Goal: Entertainment & Leisure: Browse casually

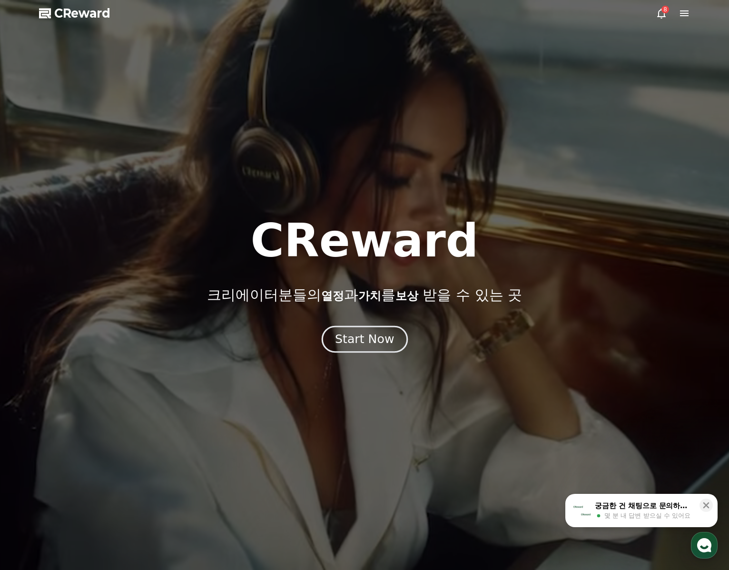
click at [383, 347] on button "Start Now" at bounding box center [364, 339] width 86 height 27
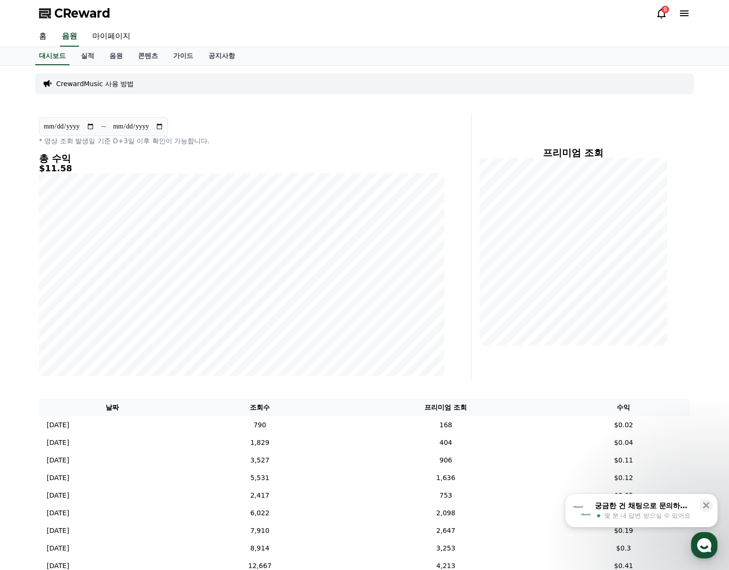
click at [663, 17] on icon at bounding box center [661, 14] width 9 height 10
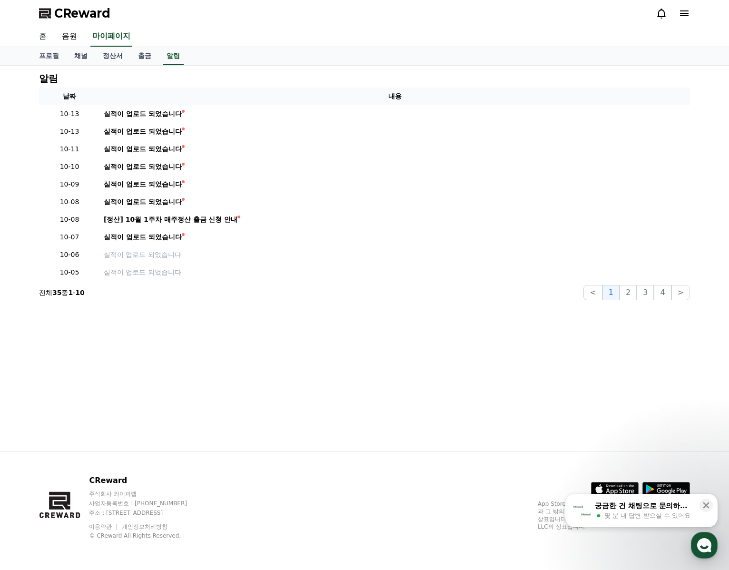
click at [47, 36] on link "홈" at bounding box center [42, 37] width 23 height 20
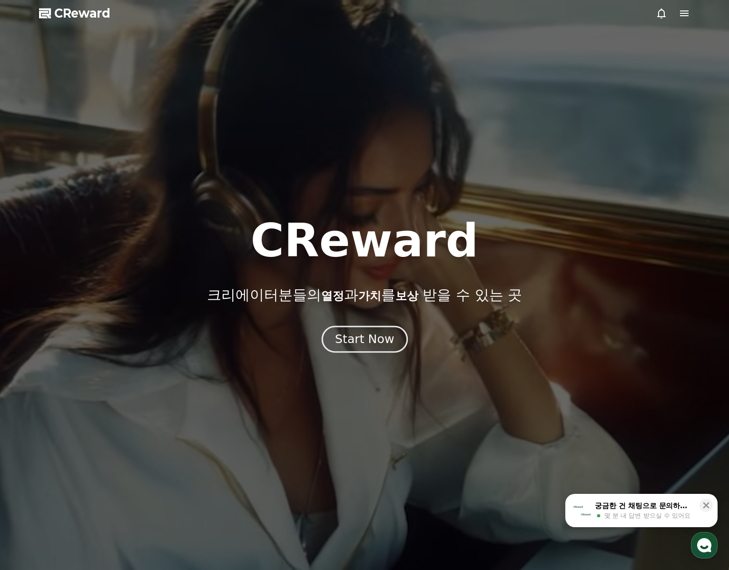
click at [380, 346] on div "Start Now" at bounding box center [364, 339] width 59 height 16
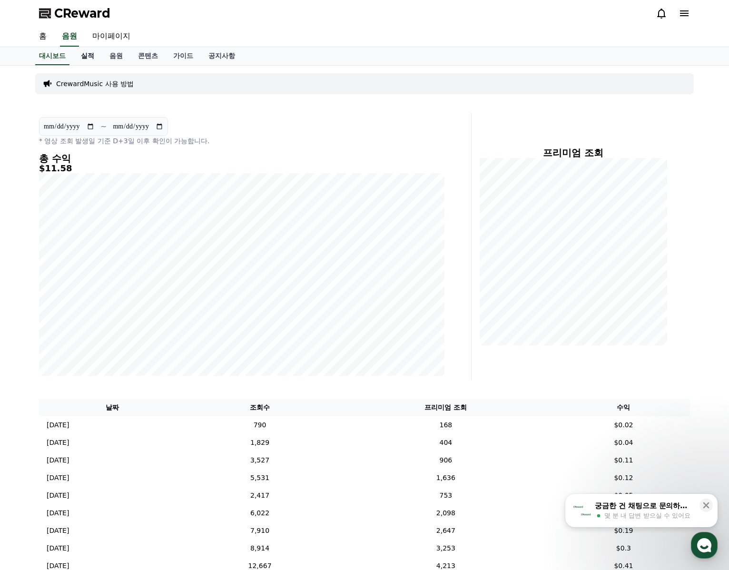
click at [84, 58] on link "실적" at bounding box center [87, 56] width 29 height 18
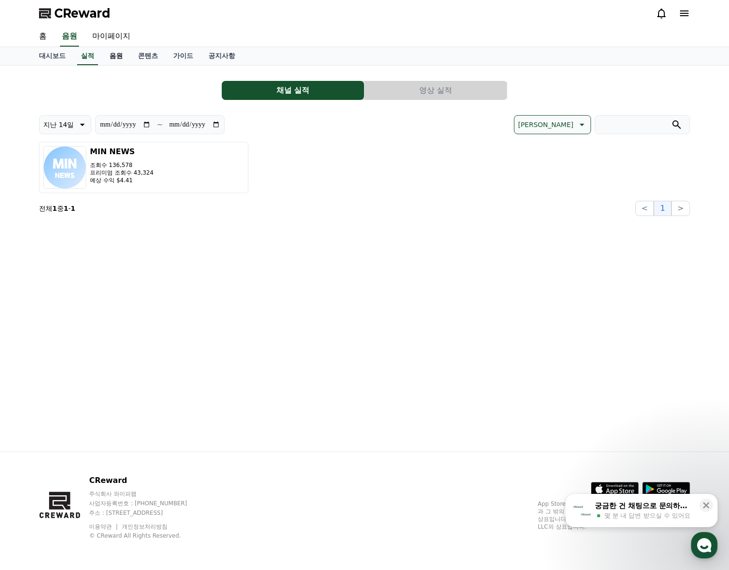
click at [120, 53] on link "음원" at bounding box center [116, 56] width 29 height 18
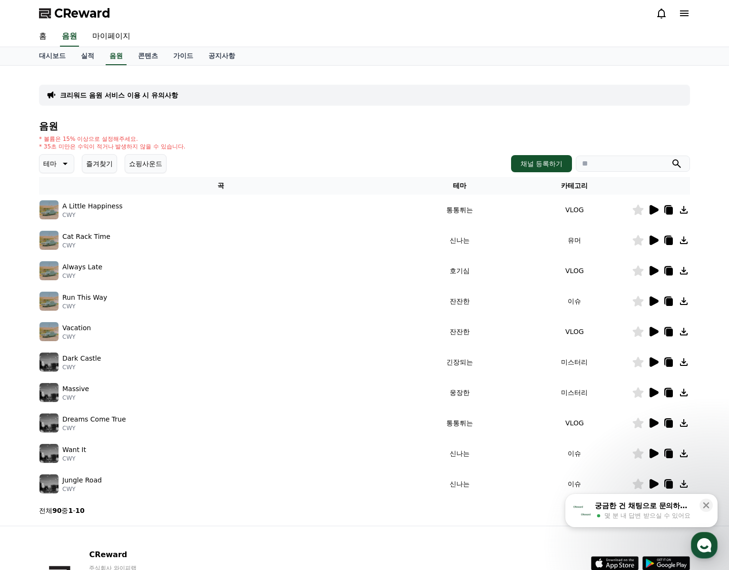
click at [63, 166] on icon at bounding box center [64, 163] width 11 height 11
click at [59, 234] on button "호기심" at bounding box center [54, 238] width 28 height 21
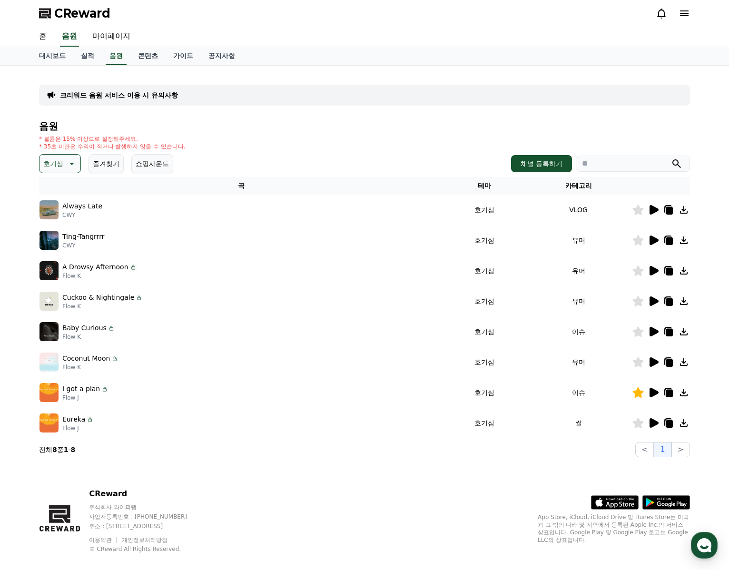
click at [656, 210] on icon at bounding box center [653, 210] width 9 height 10
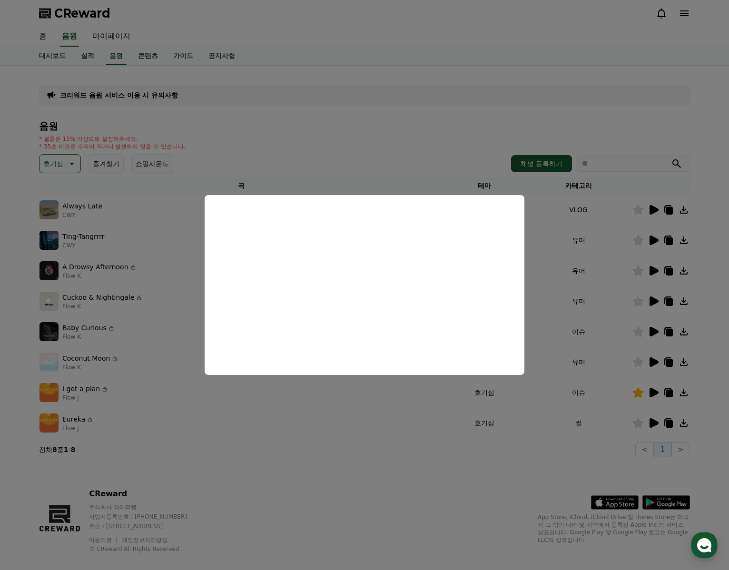
click at [653, 241] on button "close modal" at bounding box center [364, 285] width 729 height 570
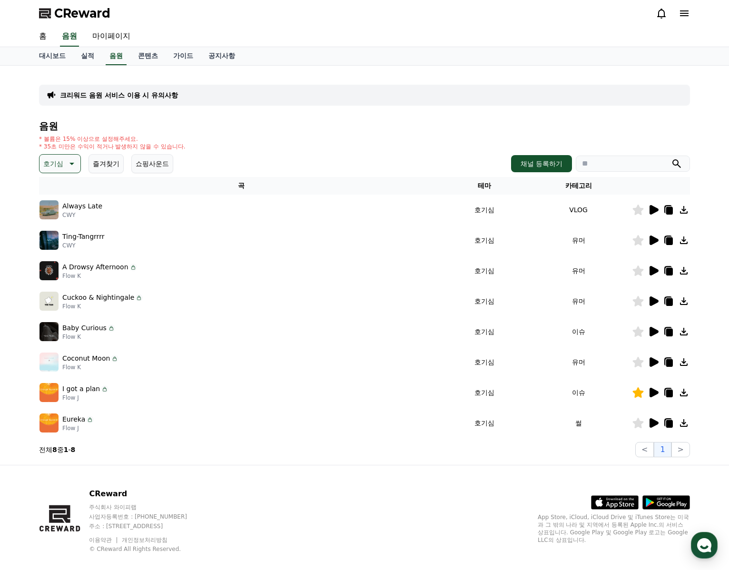
click at [653, 239] on icon at bounding box center [653, 240] width 9 height 10
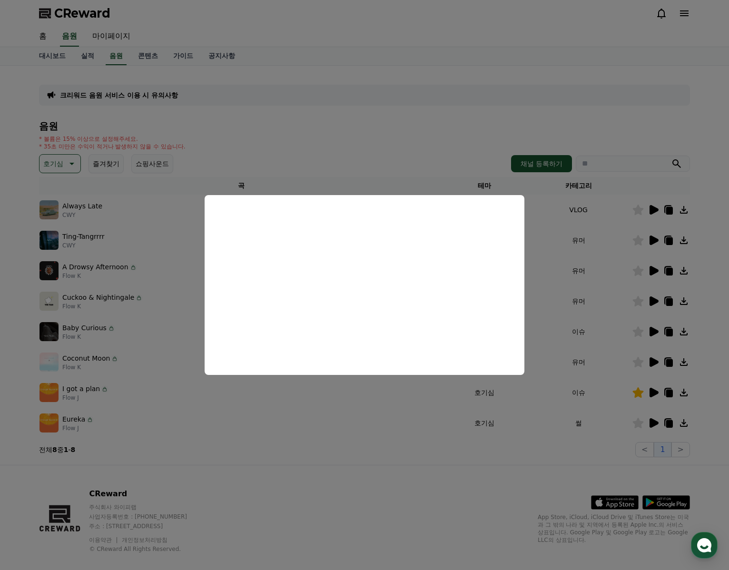
click at [671, 240] on button "close modal" at bounding box center [364, 285] width 729 height 570
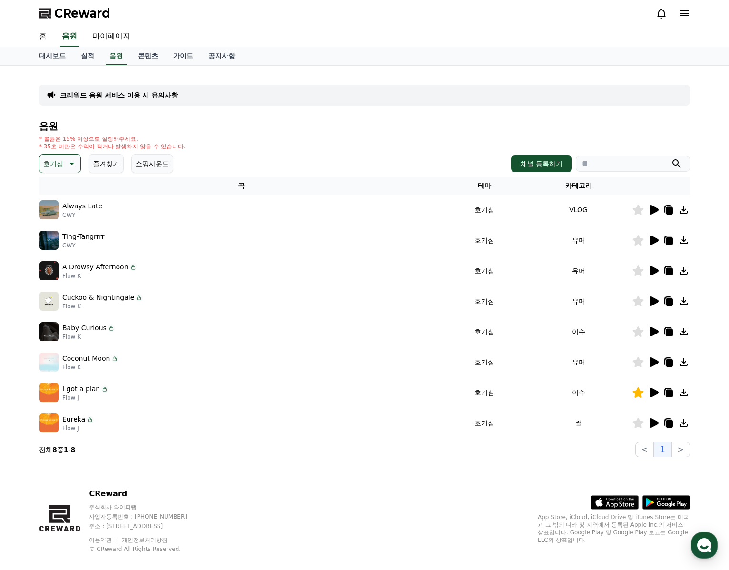
click at [671, 240] on icon at bounding box center [669, 241] width 7 height 8
click at [290, 150] on div "* 볼륨은 15% 이상으로 설정해주세요. * 35초 미만은 수익이 적거나 발생하지 않을 수 있습니다." at bounding box center [364, 142] width 651 height 15
click at [653, 242] on icon at bounding box center [653, 240] width 9 height 10
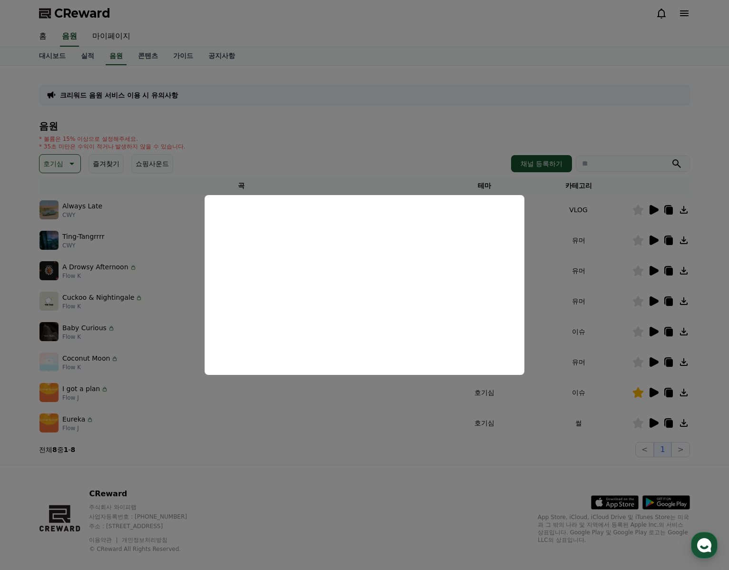
drag, startPoint x: 613, startPoint y: 225, endPoint x: 642, endPoint y: 254, distance: 41.0
click at [613, 225] on button "close modal" at bounding box center [364, 285] width 729 height 570
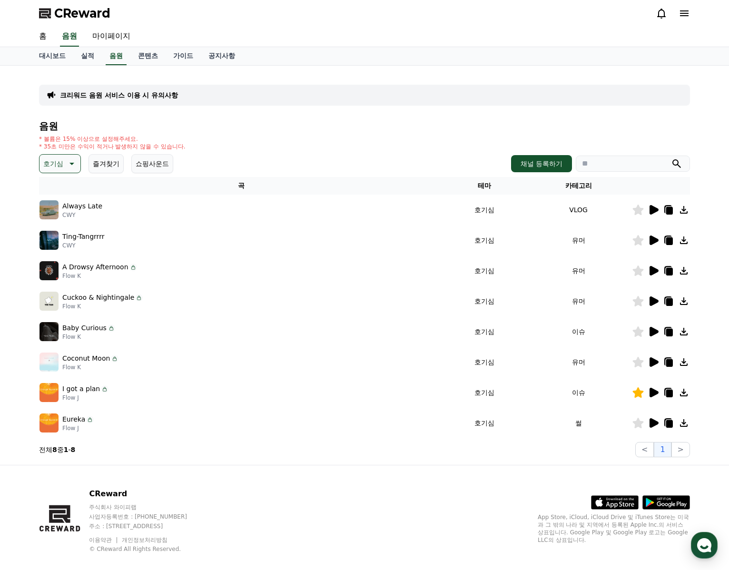
click at [649, 269] on icon at bounding box center [652, 270] width 11 height 11
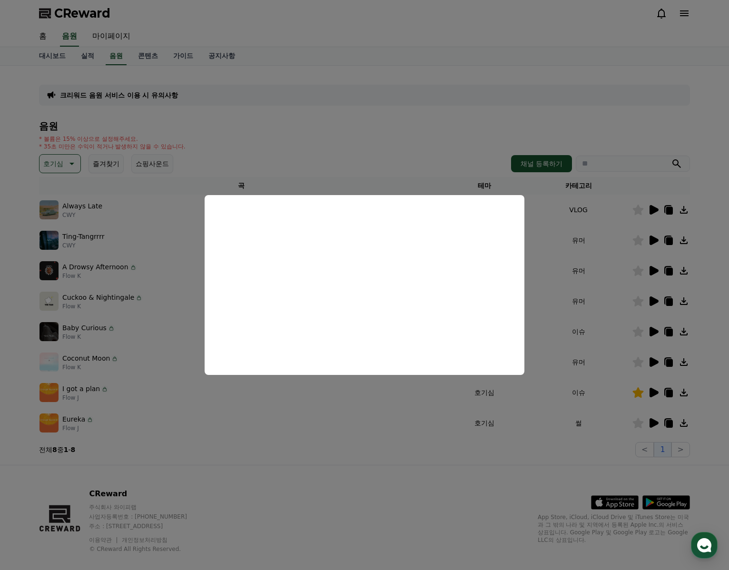
click at [671, 271] on button "close modal" at bounding box center [364, 285] width 729 height 570
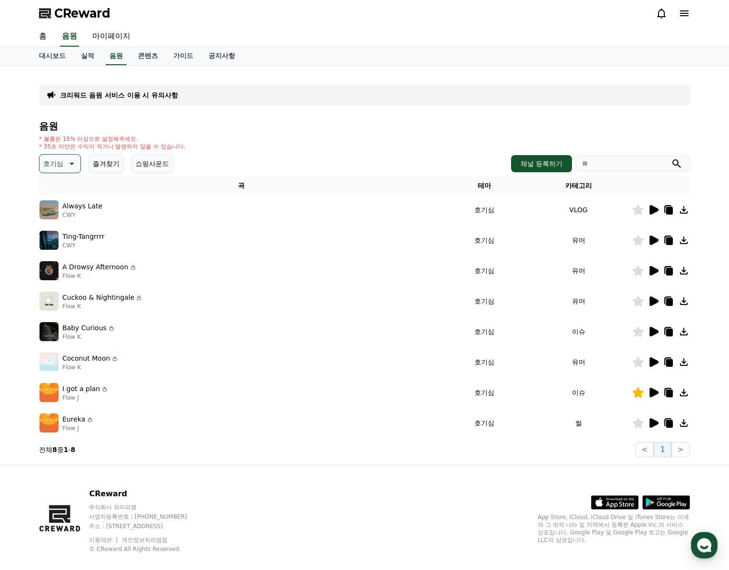
click at [670, 272] on icon at bounding box center [669, 272] width 7 height 8
click at [155, 265] on div "A Drowsy Afternoon Flow K" at bounding box center [240, 270] width 403 height 19
click at [653, 270] on icon at bounding box center [653, 271] width 9 height 10
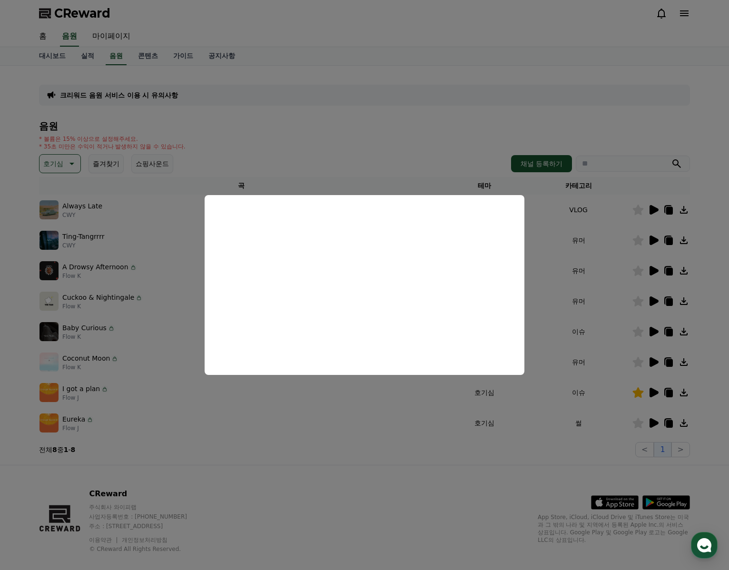
click at [655, 298] on button "close modal" at bounding box center [364, 285] width 729 height 570
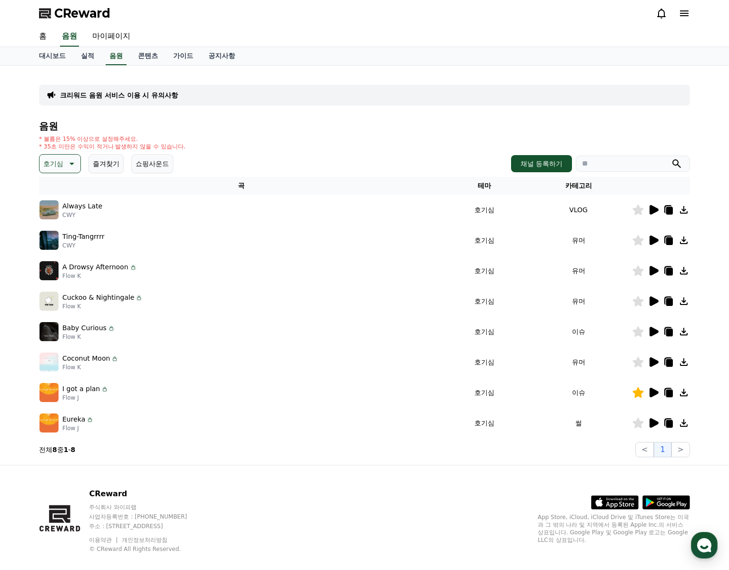
click at [655, 300] on icon at bounding box center [653, 301] width 9 height 10
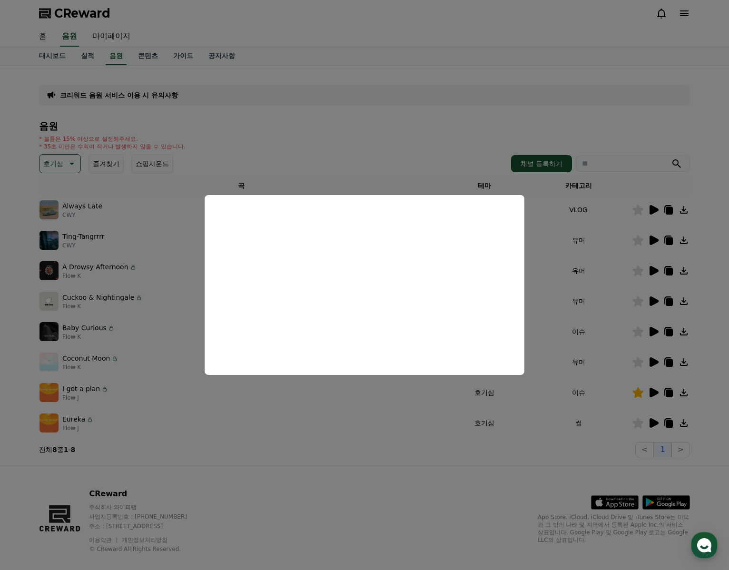
click at [668, 300] on button "close modal" at bounding box center [364, 285] width 729 height 570
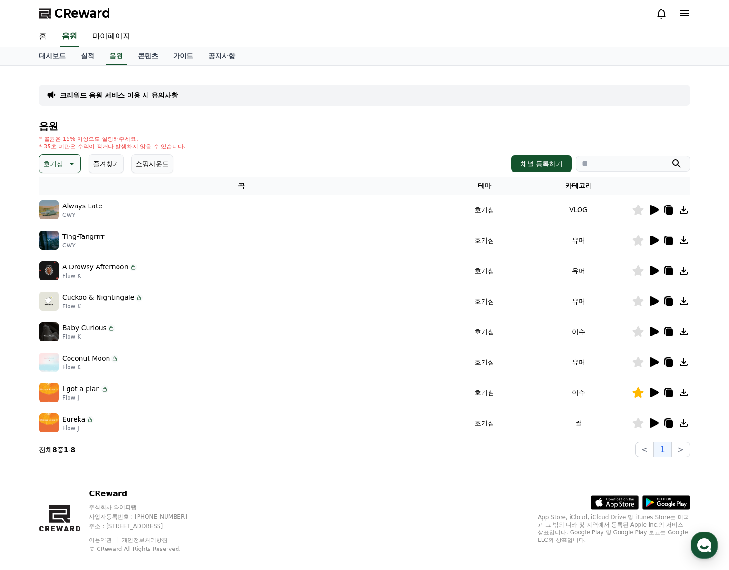
click at [669, 304] on icon at bounding box center [669, 302] width 7 height 8
click at [230, 332] on div "Baby Curious Flow K" at bounding box center [240, 331] width 403 height 19
click at [657, 334] on icon at bounding box center [652, 331] width 11 height 11
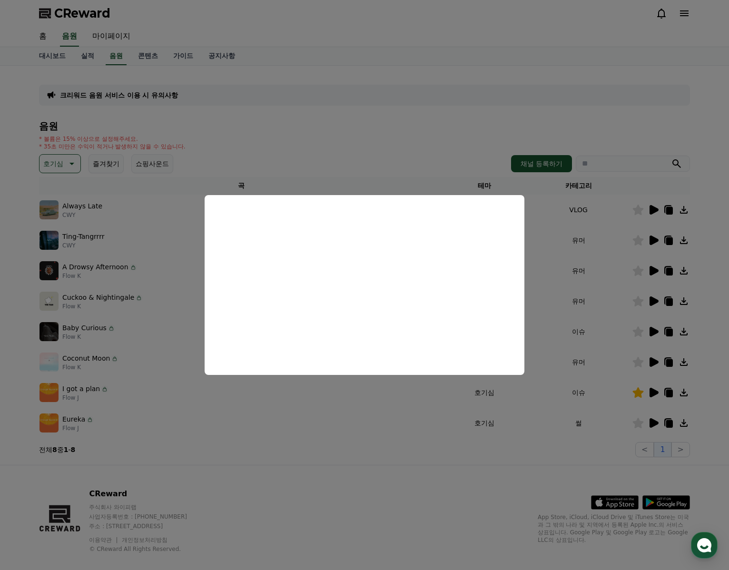
drag, startPoint x: 564, startPoint y: 242, endPoint x: 595, endPoint y: 273, distance: 43.4
click at [565, 242] on button "close modal" at bounding box center [364, 285] width 729 height 570
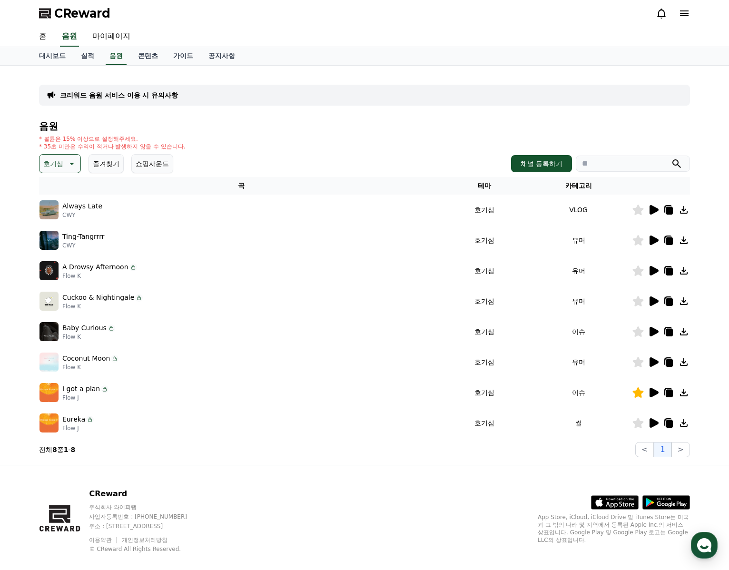
click at [667, 333] on icon at bounding box center [669, 333] width 7 height 8
click at [236, 393] on div "I got a plan Flow J" at bounding box center [240, 392] width 403 height 19
click at [651, 392] on icon at bounding box center [653, 393] width 9 height 10
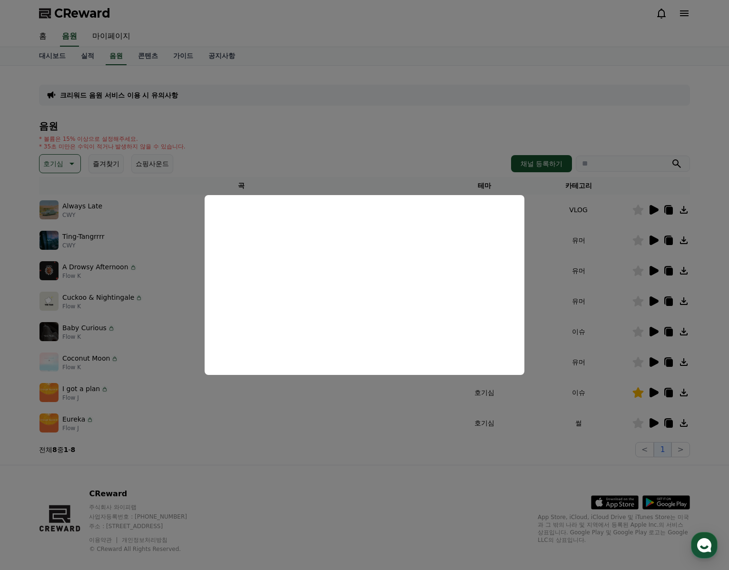
click at [670, 395] on button "close modal" at bounding box center [364, 285] width 729 height 570
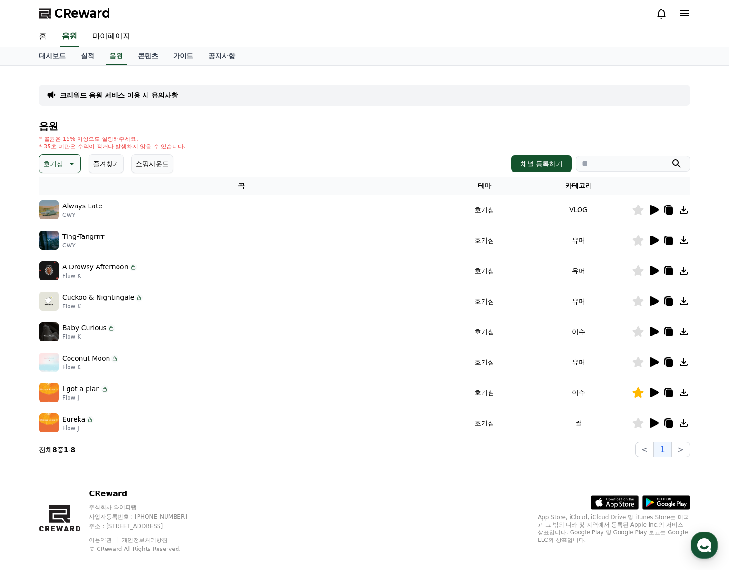
drag, startPoint x: 670, startPoint y: 389, endPoint x: 670, endPoint y: 395, distance: 6.7
click at [670, 389] on icon at bounding box center [668, 392] width 11 height 11
drag, startPoint x: 332, startPoint y: 439, endPoint x: 340, endPoint y: 431, distance: 10.8
click at [332, 438] on div "음원 * 볼륨은 15% 이상으로 설정해주세요. * 35초 미만은 수익이 적거나 발생하지 않을 수 있습니다. 호기심 즐겨찾기 쇼핑사운드 채널 등…" at bounding box center [364, 289] width 651 height 336
click at [653, 425] on icon at bounding box center [653, 423] width 9 height 10
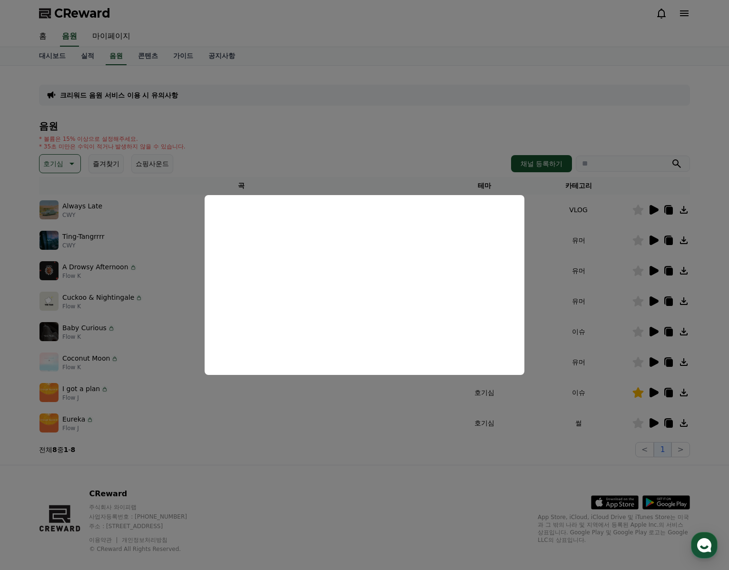
click at [673, 427] on button "close modal" at bounding box center [364, 285] width 729 height 570
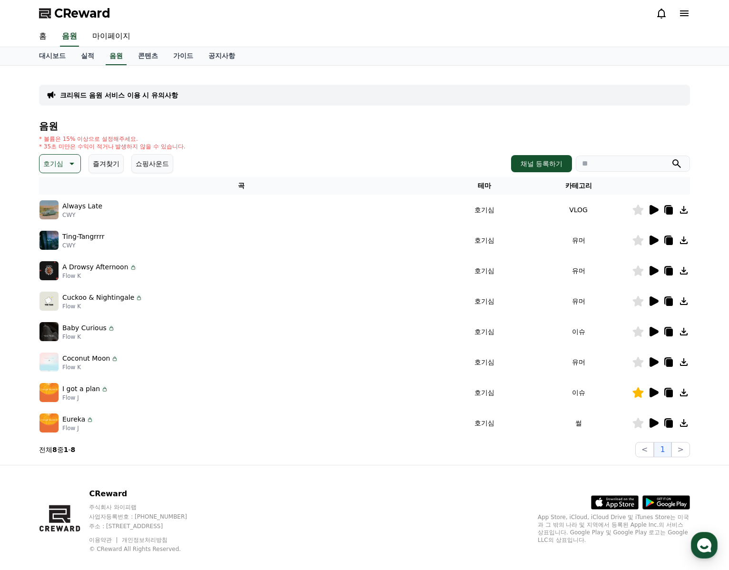
click at [672, 421] on icon at bounding box center [669, 424] width 7 height 8
click at [67, 159] on icon at bounding box center [70, 163] width 11 height 11
click at [51, 240] on button "밝은" at bounding box center [50, 240] width 21 height 21
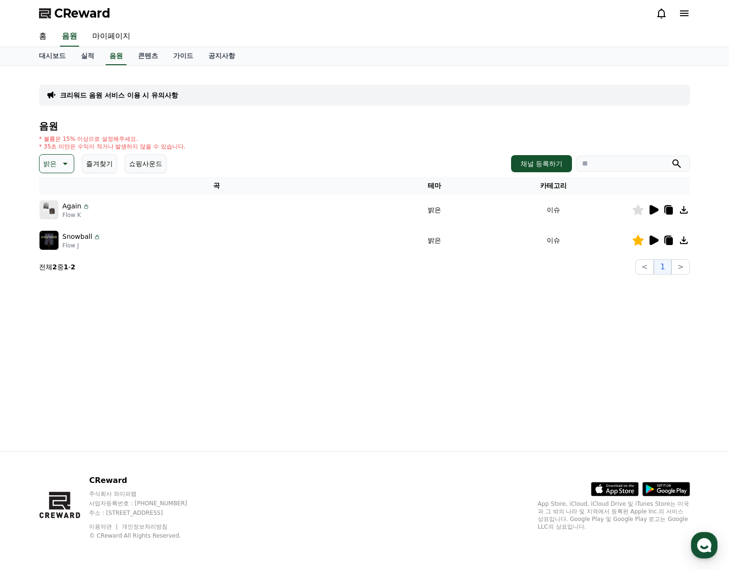
click at [653, 210] on icon at bounding box center [653, 210] width 9 height 10
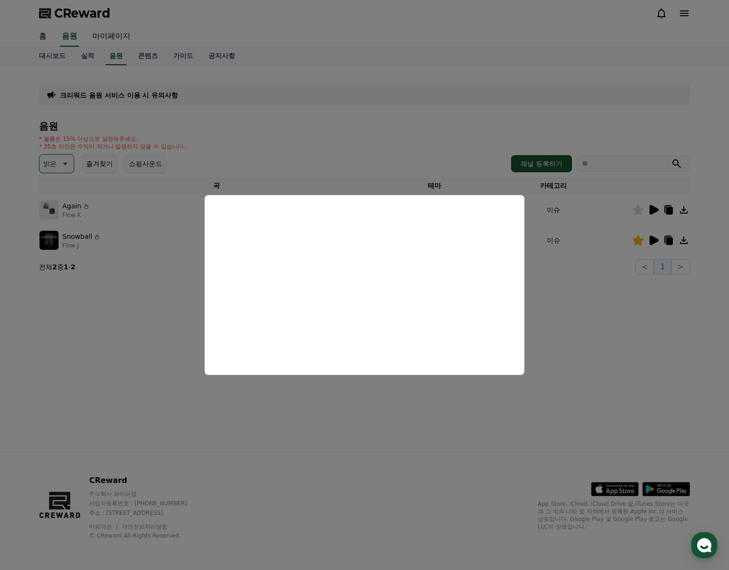
click at [541, 263] on button "close modal" at bounding box center [364, 285] width 729 height 570
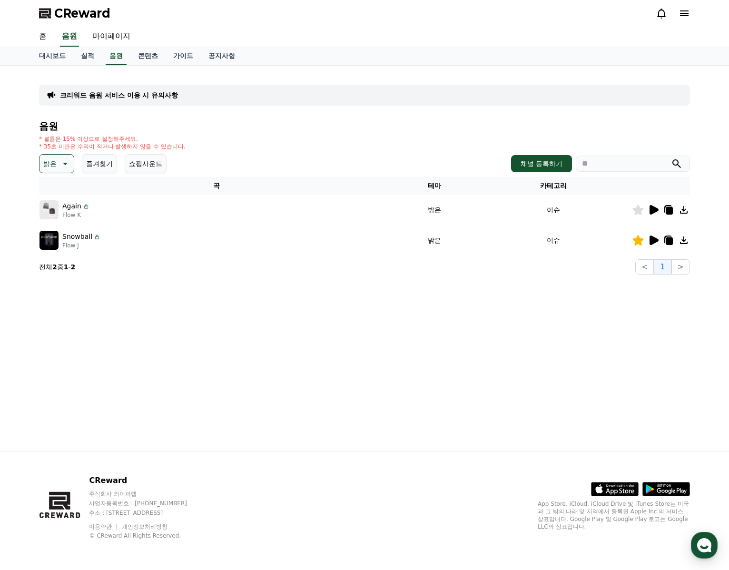
click at [655, 243] on icon at bounding box center [652, 239] width 11 height 11
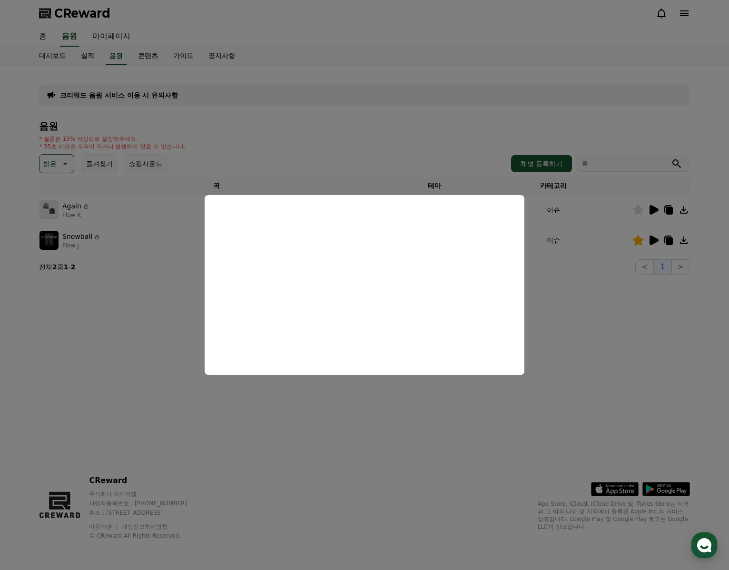
click at [666, 238] on button "close modal" at bounding box center [364, 285] width 729 height 570
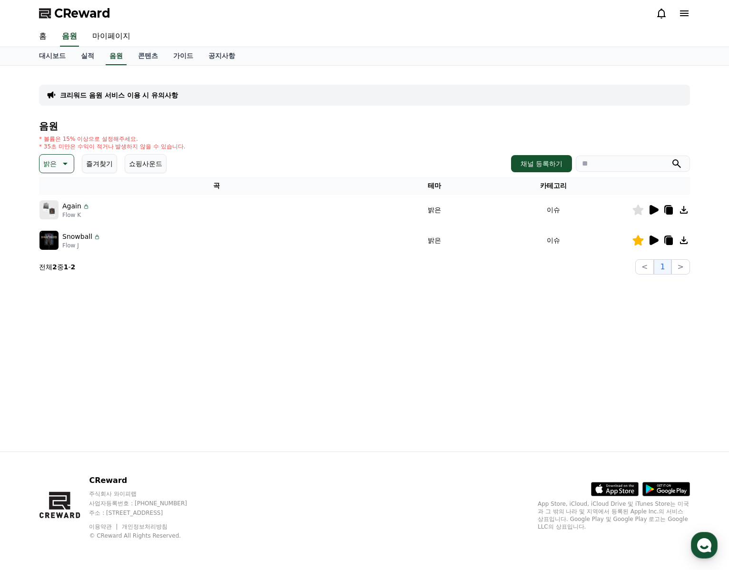
click at [663, 243] on icon at bounding box center [668, 239] width 11 height 11
click at [668, 243] on icon at bounding box center [669, 241] width 7 height 8
click at [65, 167] on icon at bounding box center [64, 163] width 11 height 11
click at [55, 201] on button "슬픈" at bounding box center [50, 202] width 21 height 21
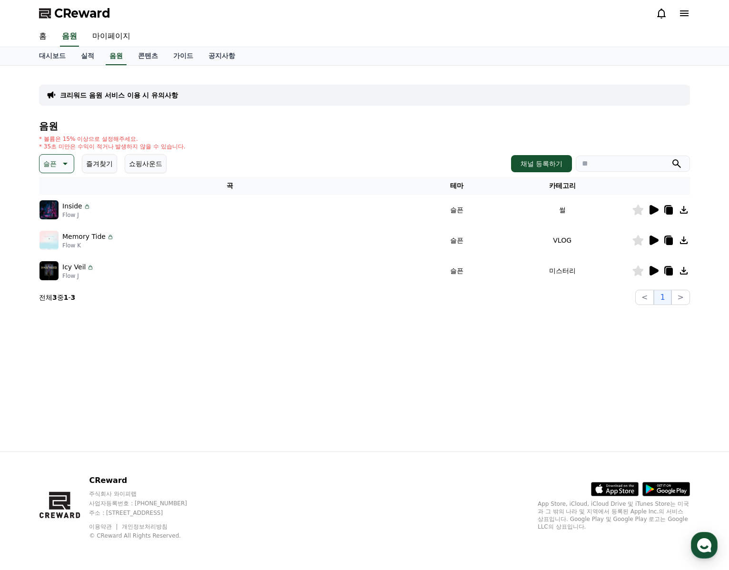
click at [662, 211] on div at bounding box center [660, 209] width 57 height 11
click at [650, 210] on icon at bounding box center [653, 210] width 9 height 10
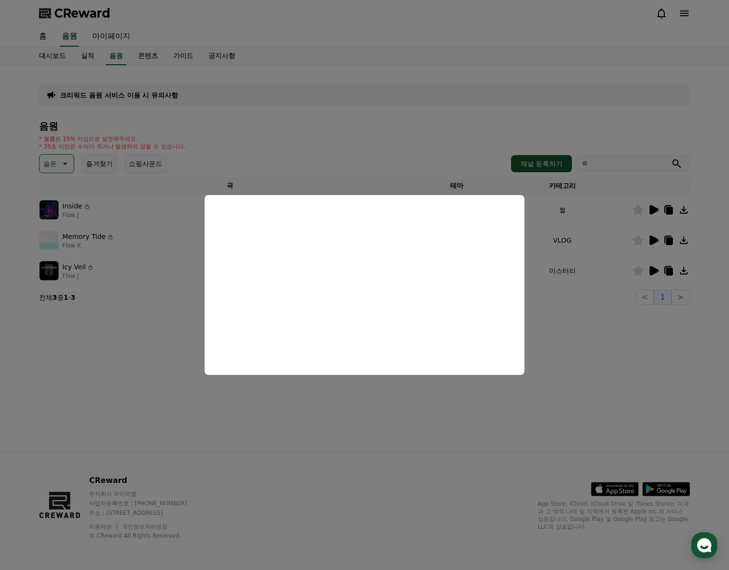
drag, startPoint x: 560, startPoint y: 240, endPoint x: 632, endPoint y: 244, distance: 71.9
click at [561, 241] on button "close modal" at bounding box center [364, 285] width 729 height 570
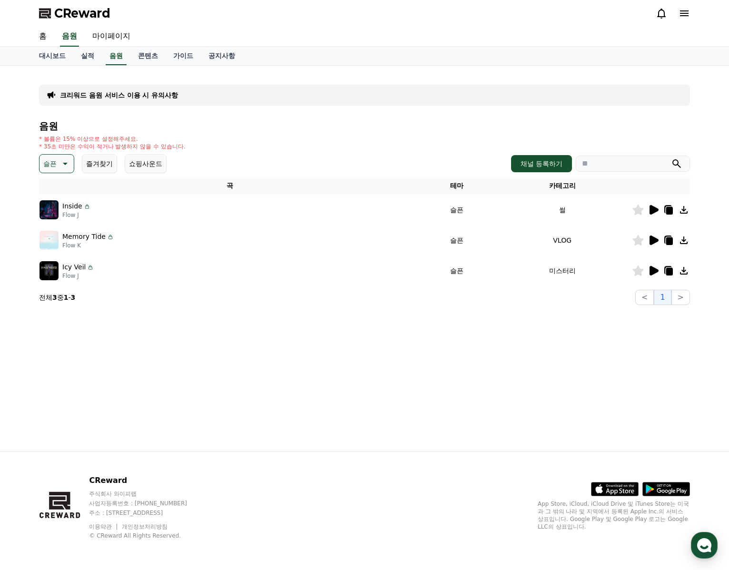
click at [653, 235] on icon at bounding box center [652, 239] width 11 height 11
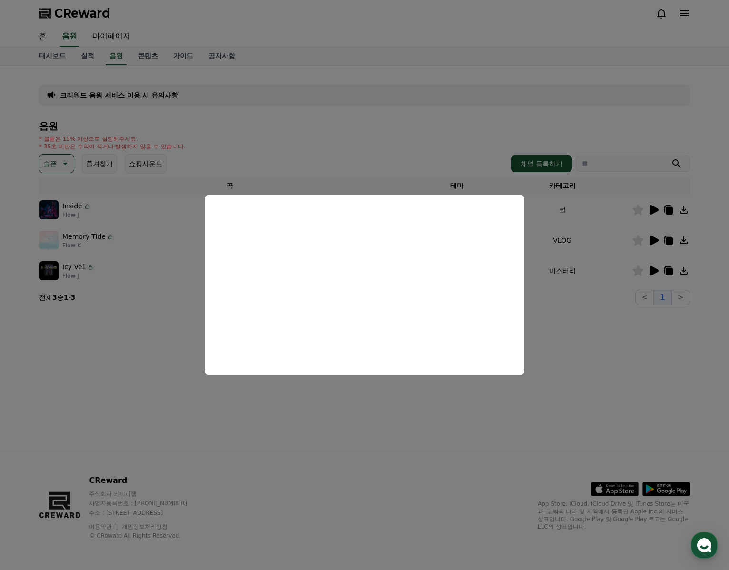
click at [575, 260] on button "close modal" at bounding box center [364, 285] width 729 height 570
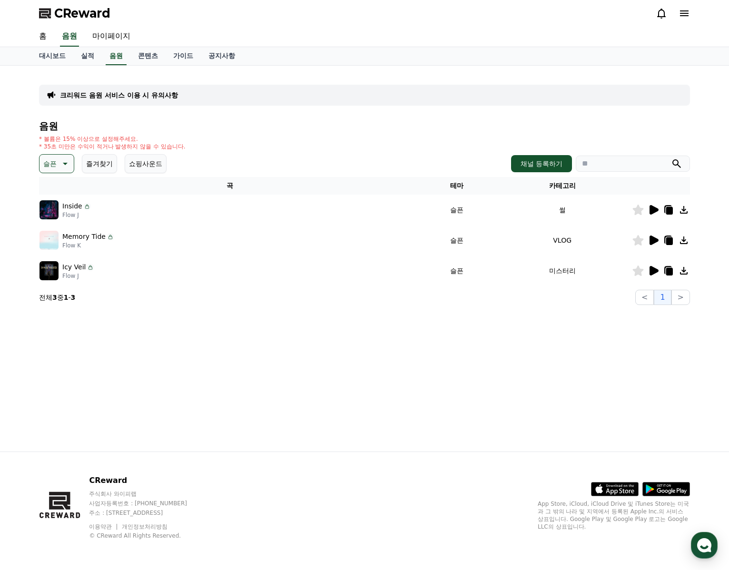
click at [651, 272] on icon at bounding box center [653, 271] width 9 height 10
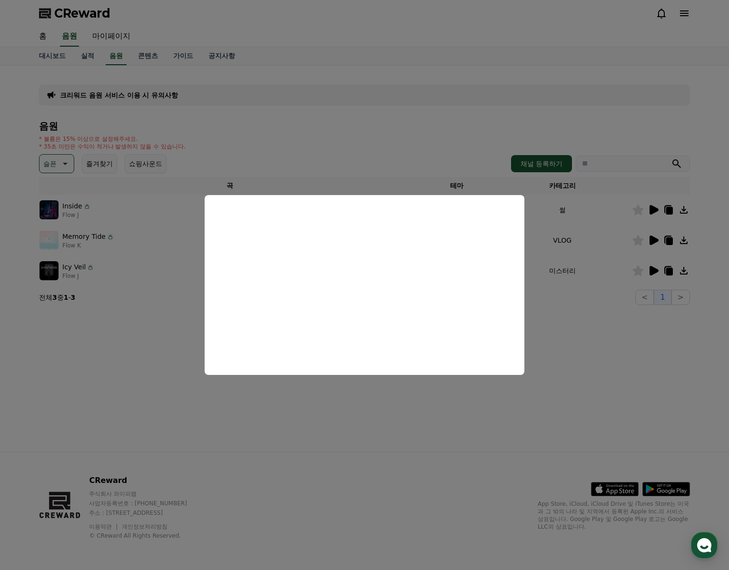
drag, startPoint x: 548, startPoint y: 275, endPoint x: 596, endPoint y: 258, distance: 51.6
click at [548, 275] on button "close modal" at bounding box center [364, 285] width 729 height 570
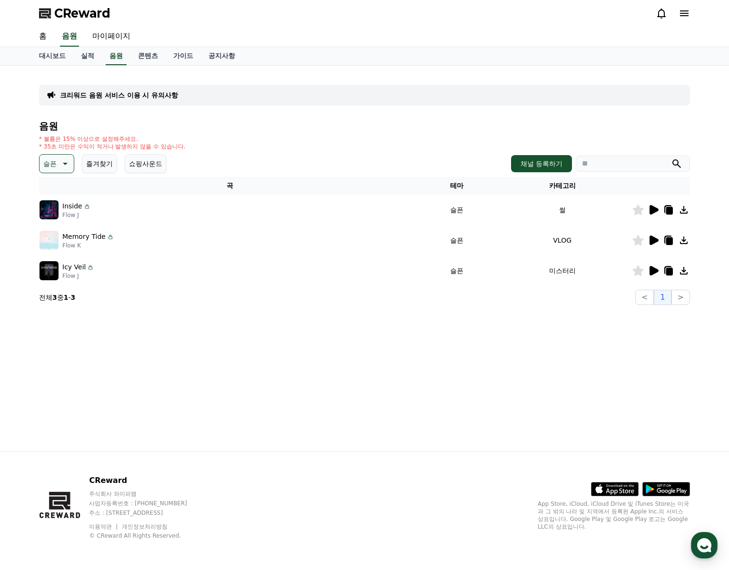
click at [671, 241] on icon at bounding box center [669, 241] width 7 height 8
click at [712, 452] on div "CReward 주식회사 와이피랩 사업자등록번호 : 655-81-03655 주소 : 경기도 김포시 양촌읍 양곡로 495, 3층 305-비이16호…" at bounding box center [364, 510] width 729 height 118
click at [275, 197] on td "Inside Flow J" at bounding box center [229, 210] width 381 height 30
click at [653, 240] on icon at bounding box center [653, 240] width 9 height 10
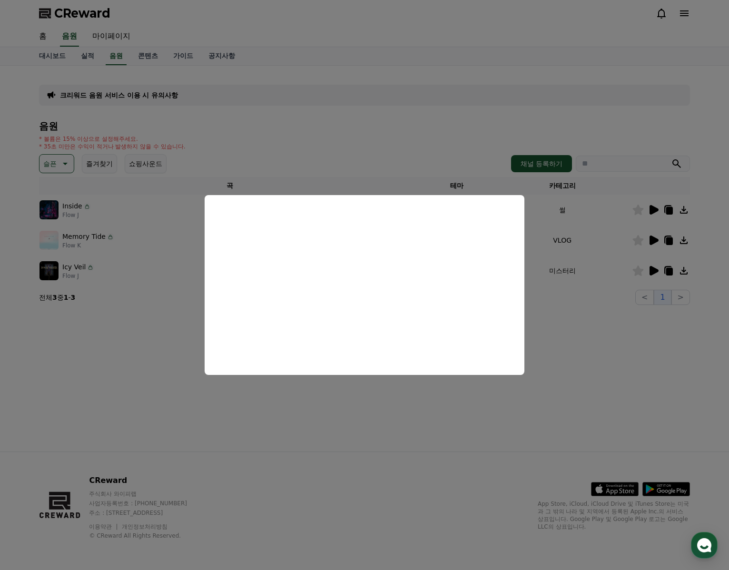
click at [669, 239] on button "close modal" at bounding box center [364, 285] width 729 height 570
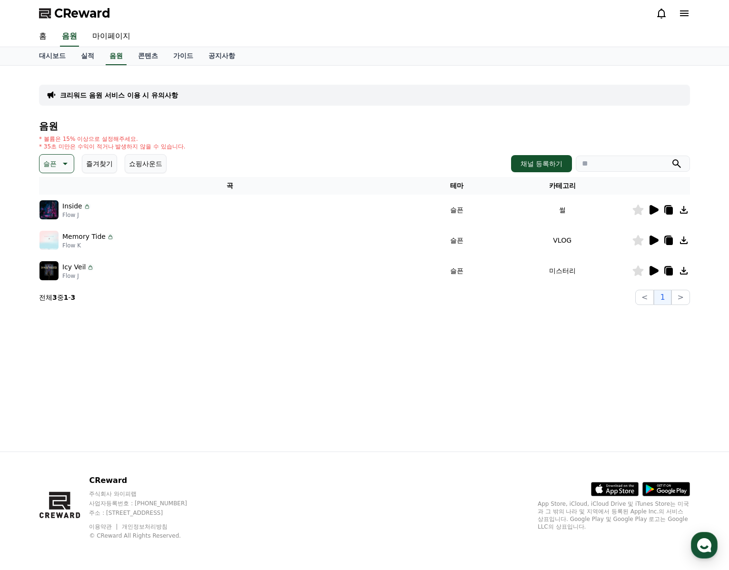
click at [664, 240] on icon at bounding box center [668, 239] width 8 height 9
click at [249, 270] on div "Icy Veil Flow J" at bounding box center [229, 270] width 380 height 19
click at [648, 267] on icon at bounding box center [652, 270] width 11 height 11
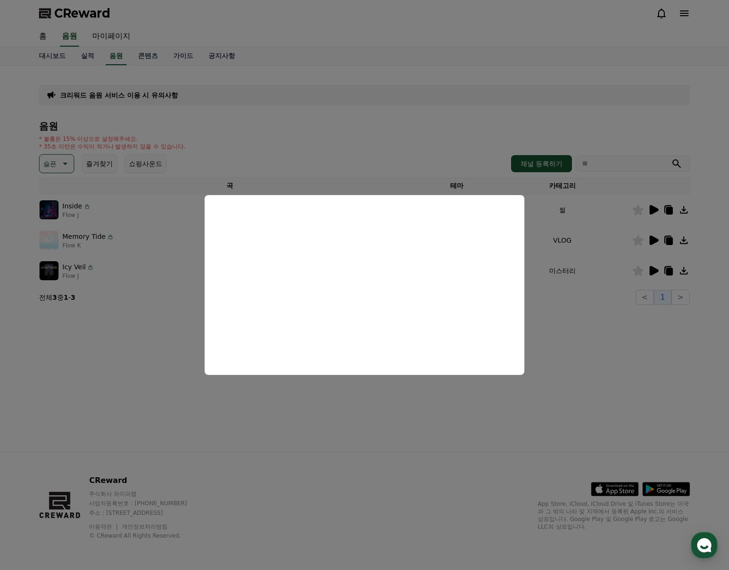
click at [668, 270] on button "close modal" at bounding box center [364, 285] width 729 height 570
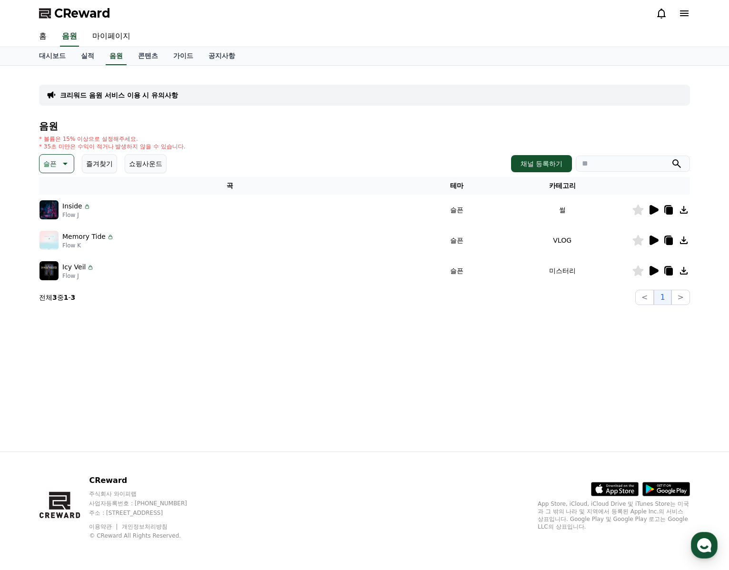
click at [664, 274] on icon at bounding box center [668, 270] width 11 height 11
click at [62, 158] on icon at bounding box center [64, 163] width 11 height 11
click at [60, 236] on button "긴장되는" at bounding box center [57, 242] width 34 height 21
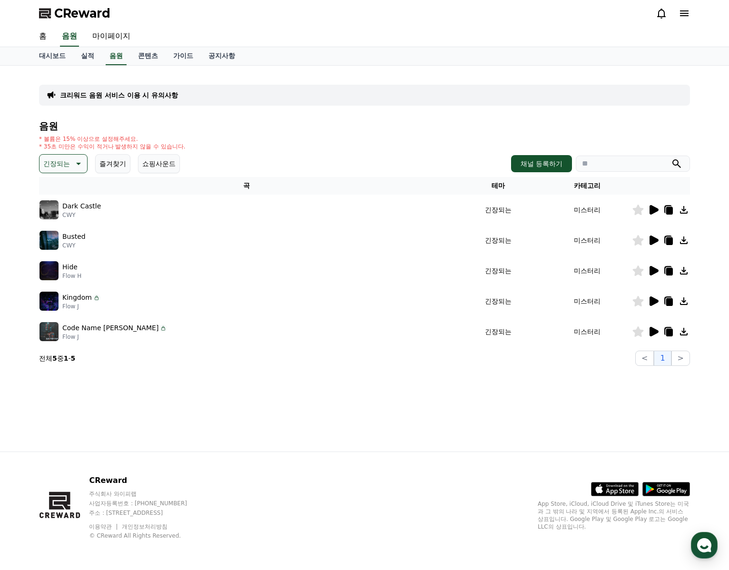
click at [69, 158] on p "긴장되는" at bounding box center [56, 163] width 27 height 13
click at [654, 214] on icon at bounding box center [652, 209] width 11 height 11
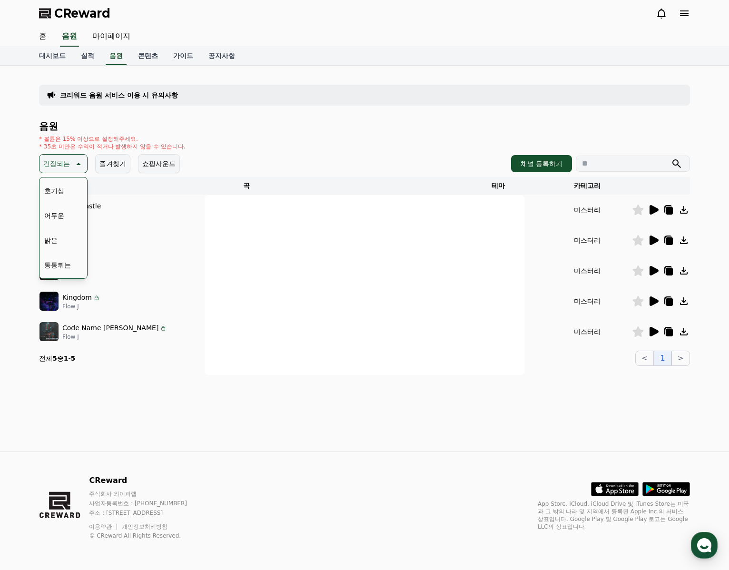
click at [652, 209] on button "close modal" at bounding box center [364, 285] width 729 height 570
click at [653, 211] on icon at bounding box center [653, 210] width 9 height 10
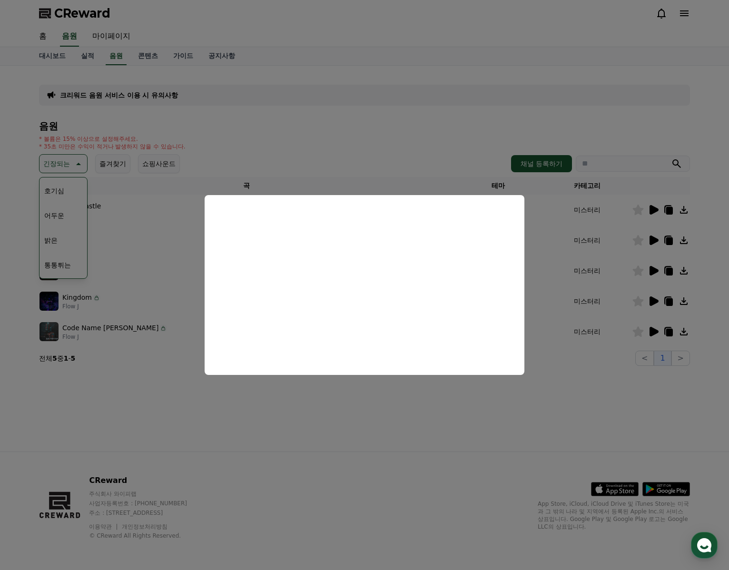
click at [649, 238] on button "close modal" at bounding box center [364, 285] width 729 height 570
click at [653, 241] on icon at bounding box center [653, 240] width 9 height 10
click at [658, 267] on button "close modal" at bounding box center [364, 285] width 729 height 570
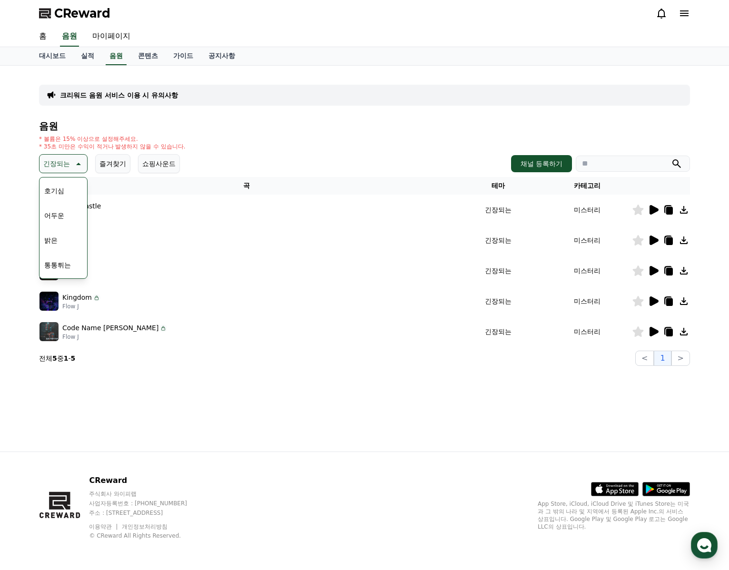
click at [654, 270] on icon at bounding box center [653, 271] width 9 height 10
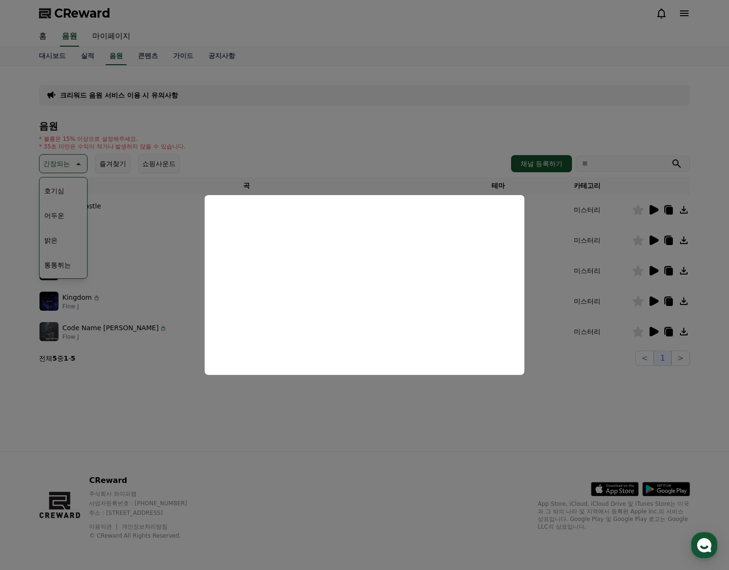
click at [654, 272] on button "close modal" at bounding box center [364, 285] width 729 height 570
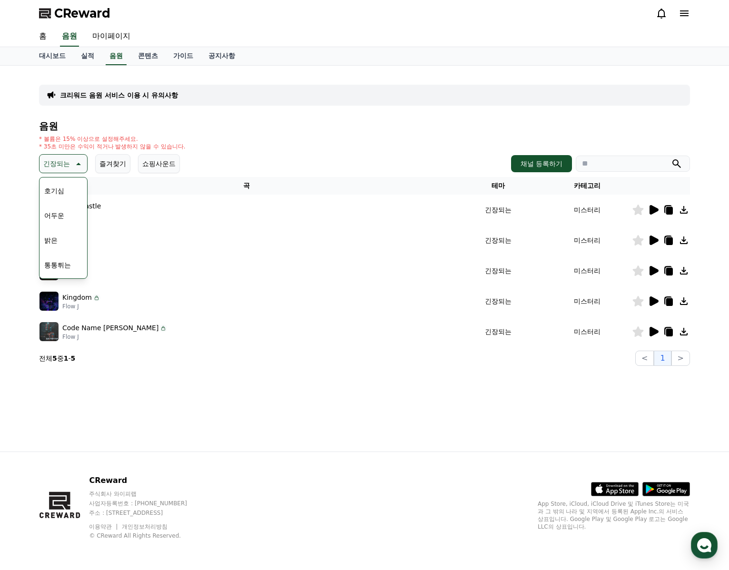
click at [649, 274] on icon at bounding box center [652, 270] width 11 height 11
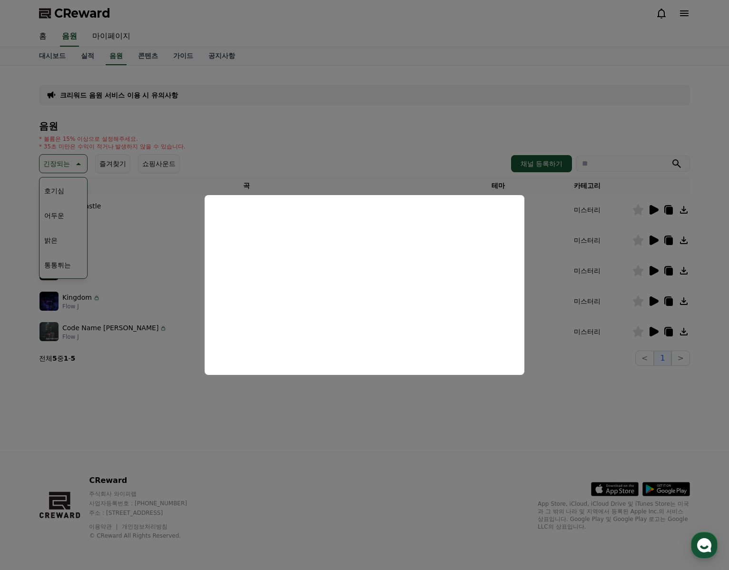
click at [657, 302] on button "close modal" at bounding box center [364, 285] width 729 height 570
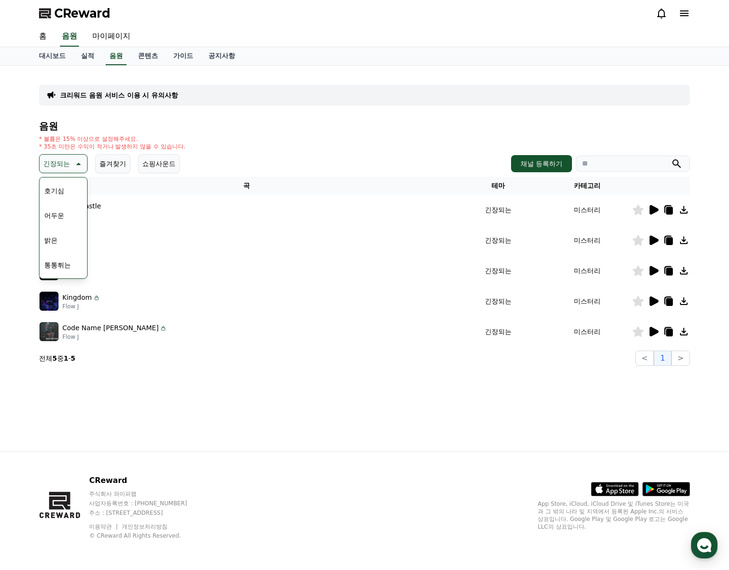
click at [652, 303] on icon at bounding box center [653, 301] width 9 height 10
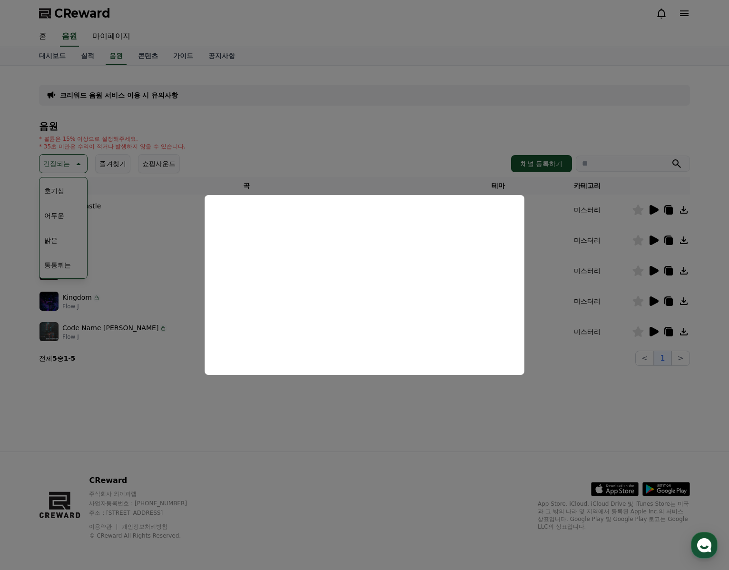
click at [651, 332] on button "close modal" at bounding box center [364, 285] width 729 height 570
click at [656, 332] on icon at bounding box center [653, 332] width 9 height 10
click at [654, 332] on button "close modal" at bounding box center [364, 285] width 729 height 570
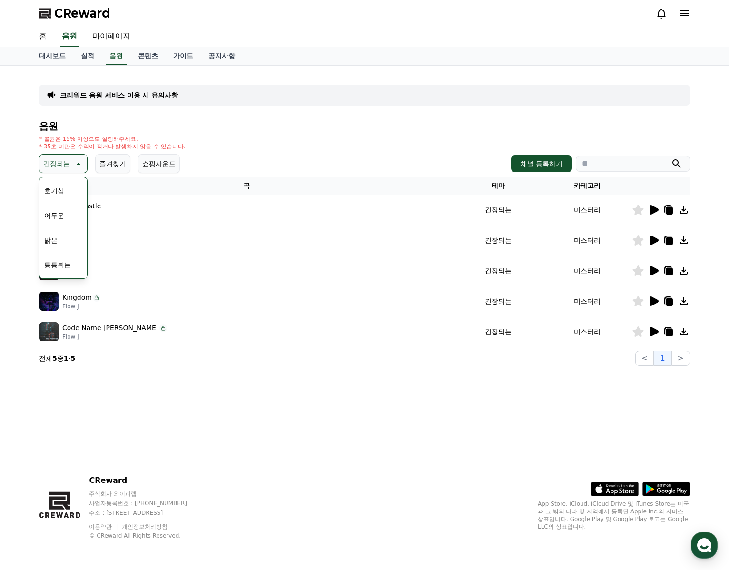
click at [650, 332] on icon at bounding box center [653, 332] width 9 height 10
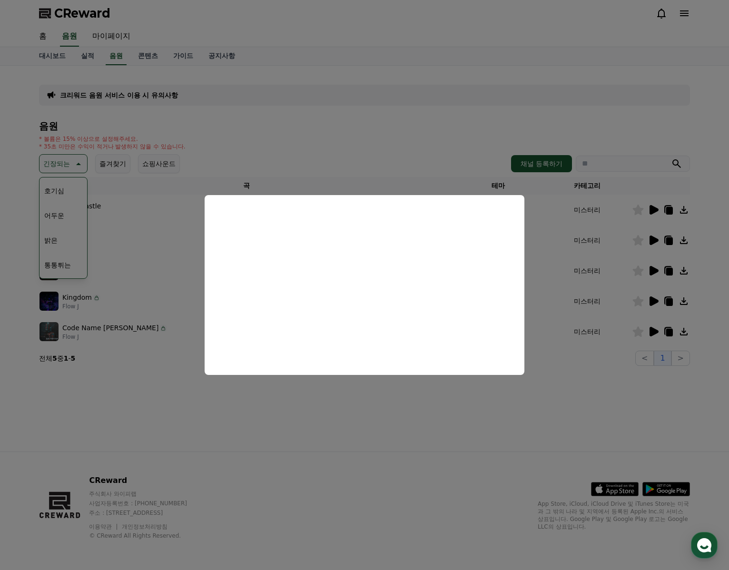
click at [27, 125] on button "close modal" at bounding box center [364, 285] width 729 height 570
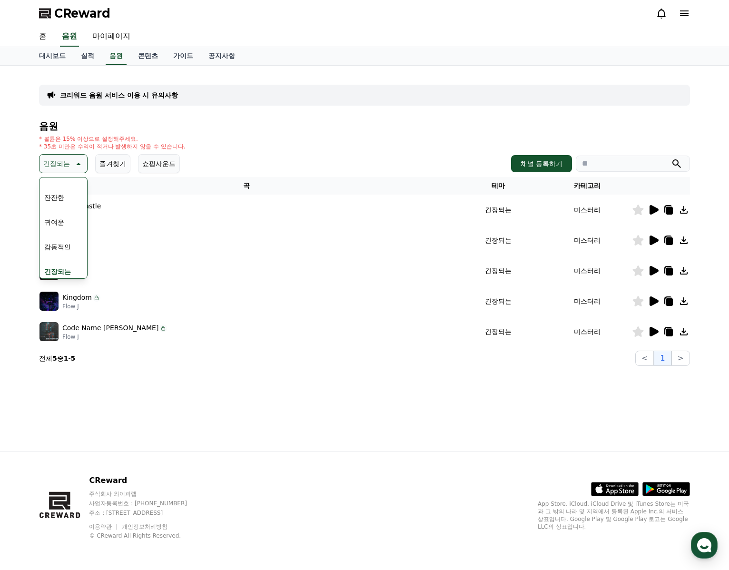
scroll to position [392, 0]
click at [62, 262] on button "코믹한" at bounding box center [54, 266] width 28 height 21
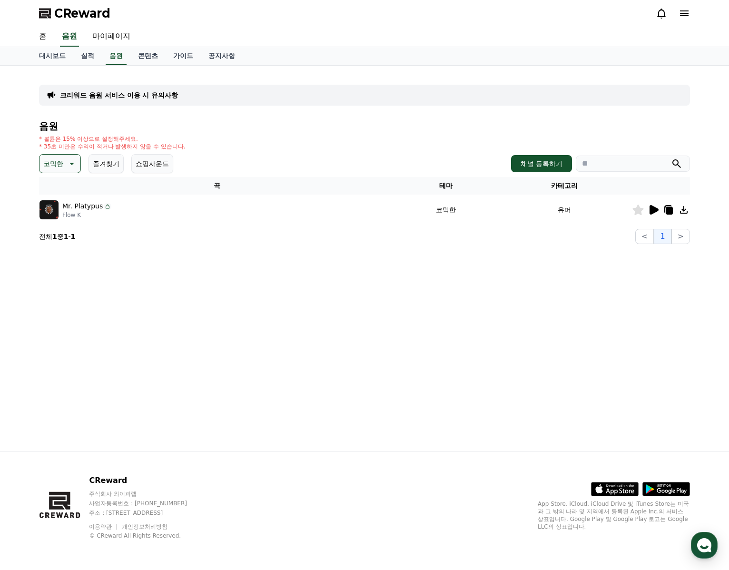
click at [647, 208] on icon at bounding box center [652, 209] width 11 height 11
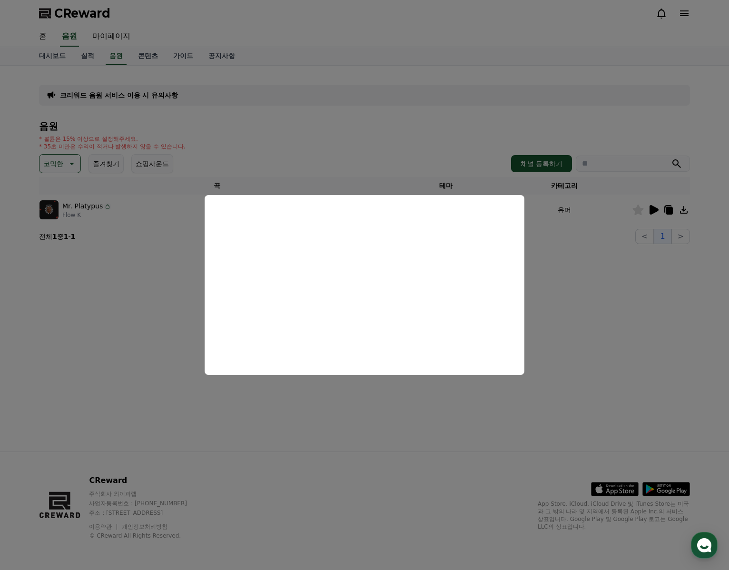
click at [671, 212] on button "close modal" at bounding box center [364, 285] width 729 height 570
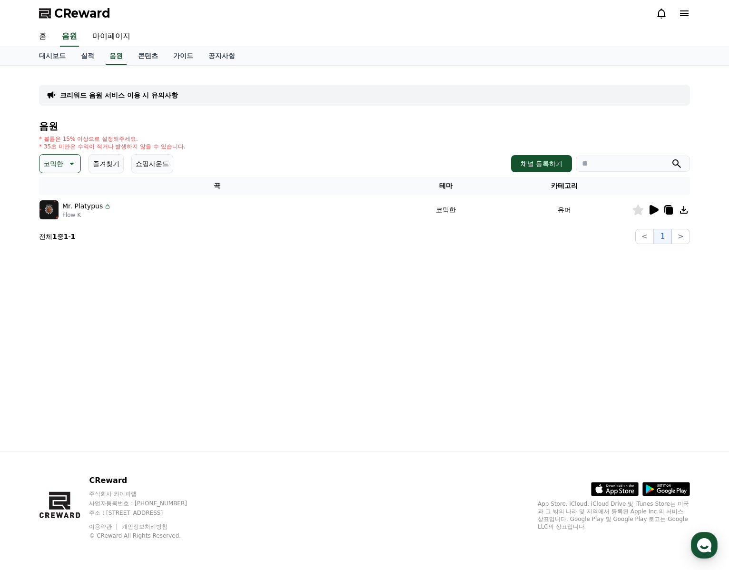
click at [669, 209] on icon at bounding box center [669, 211] width 7 height 8
click at [52, 165] on p "코믹한" at bounding box center [53, 163] width 20 height 13
click at [53, 199] on button "웅장한" at bounding box center [54, 196] width 28 height 21
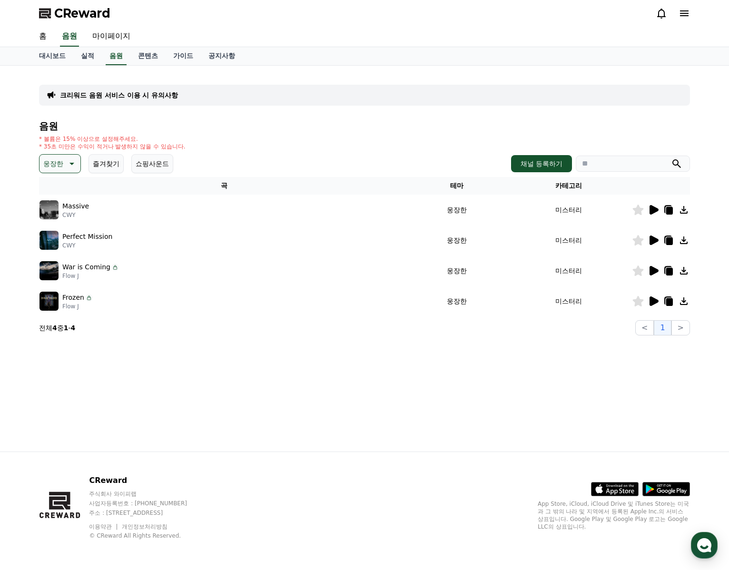
click at [650, 206] on icon at bounding box center [653, 210] width 9 height 10
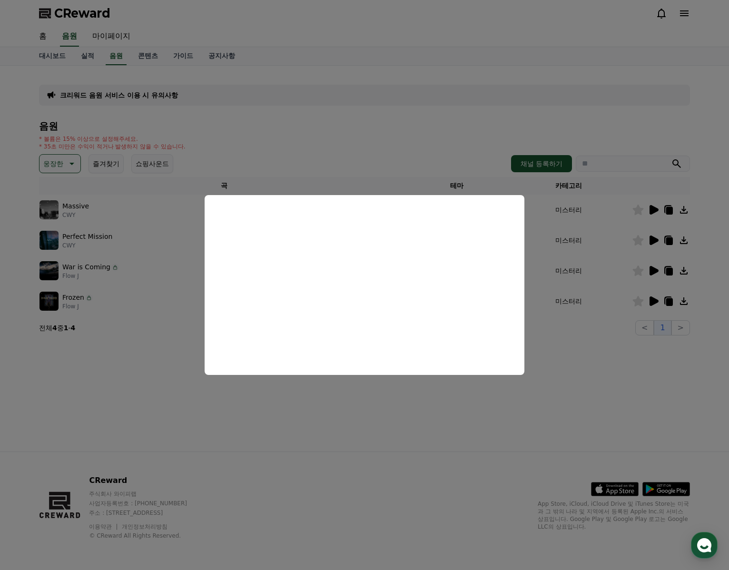
click at [653, 240] on button "close modal" at bounding box center [364, 285] width 729 height 570
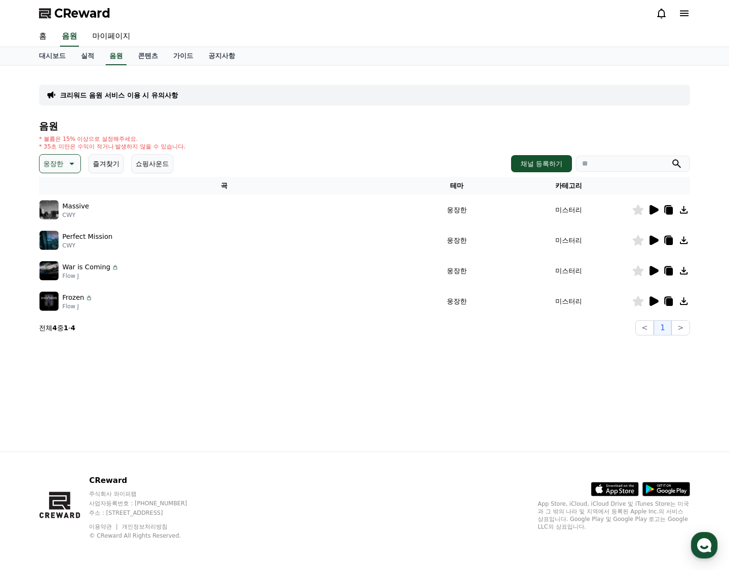
click at [654, 243] on icon at bounding box center [653, 240] width 9 height 10
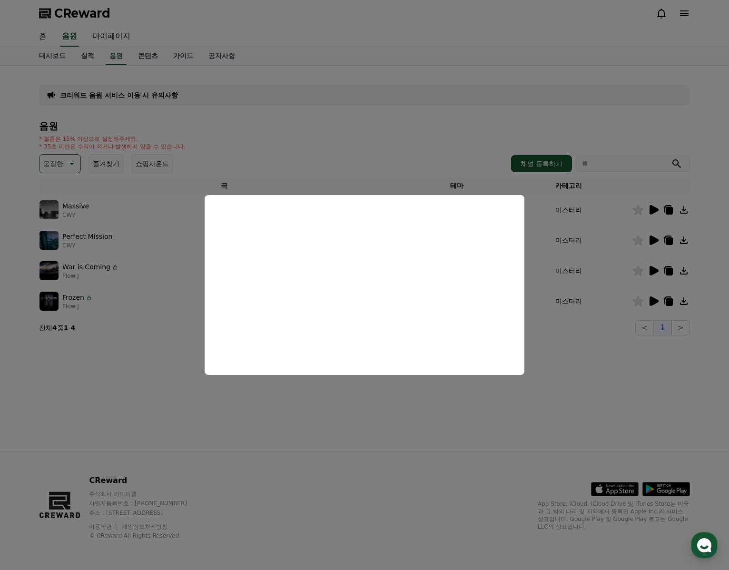
click at [652, 268] on button "close modal" at bounding box center [364, 285] width 729 height 570
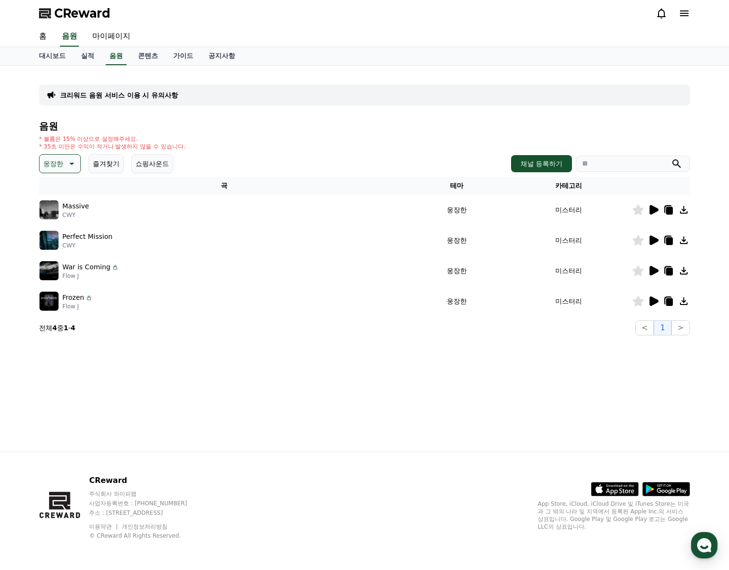
click at [655, 273] on icon at bounding box center [652, 270] width 11 height 11
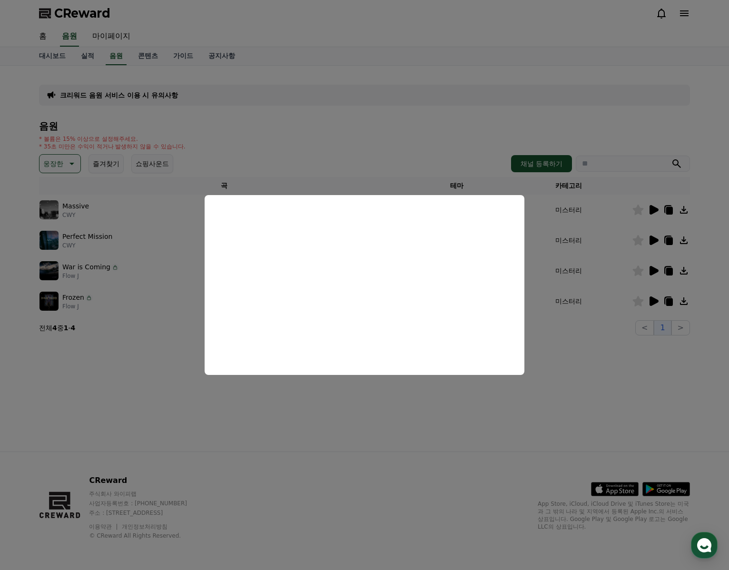
click at [655, 273] on button "close modal" at bounding box center [364, 285] width 729 height 570
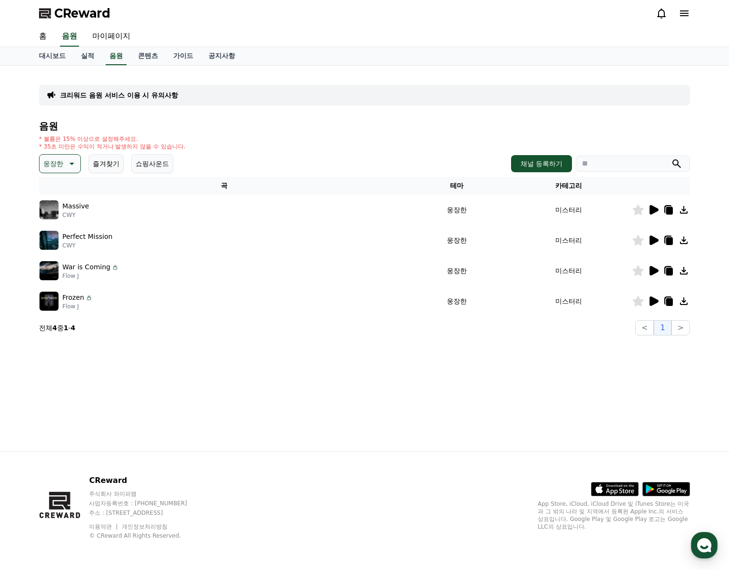
click at [657, 274] on icon at bounding box center [652, 270] width 11 height 11
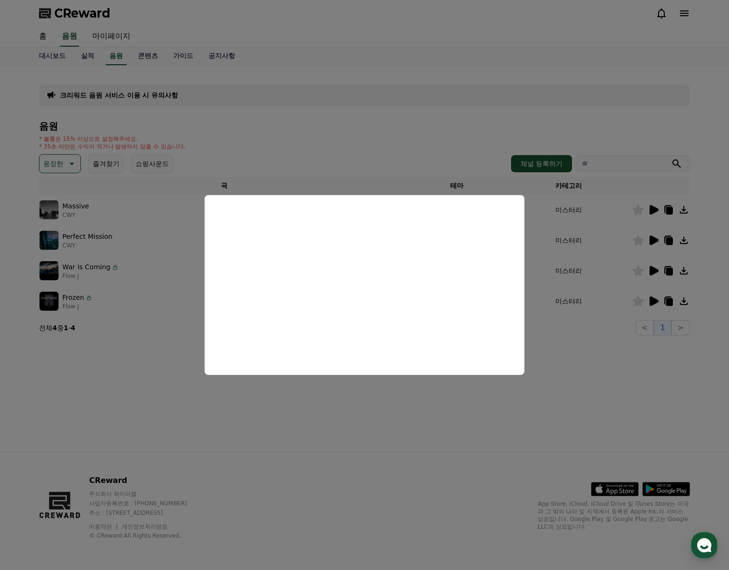
drag, startPoint x: 621, startPoint y: 286, endPoint x: 630, endPoint y: 291, distance: 10.4
click at [622, 287] on button "close modal" at bounding box center [364, 285] width 729 height 570
click at [653, 299] on icon at bounding box center [653, 301] width 9 height 10
click at [655, 301] on button "close modal" at bounding box center [364, 285] width 729 height 570
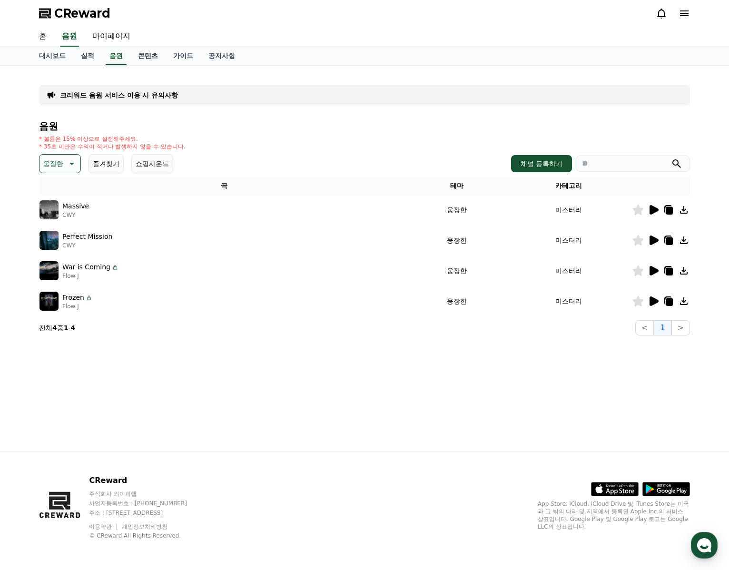
click at [655, 301] on icon at bounding box center [653, 301] width 9 height 10
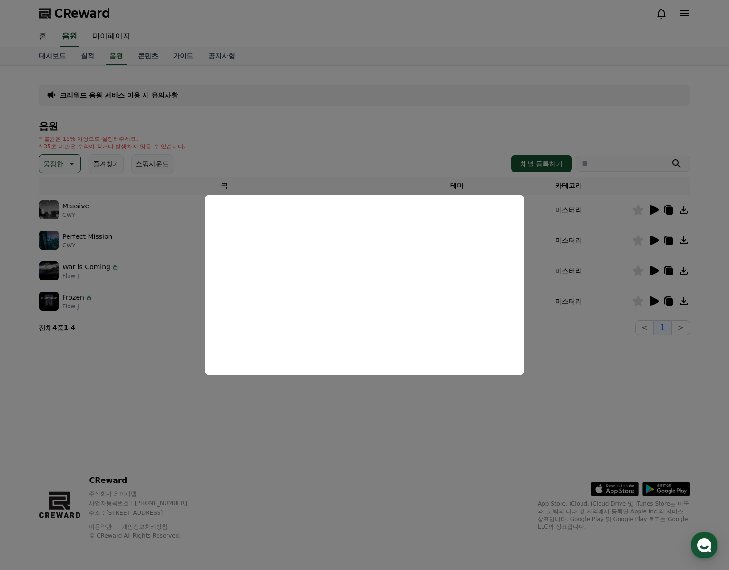
click at [204, 176] on button "close modal" at bounding box center [364, 285] width 729 height 570
click at [53, 158] on p "웅장한" at bounding box center [53, 163] width 20 height 13
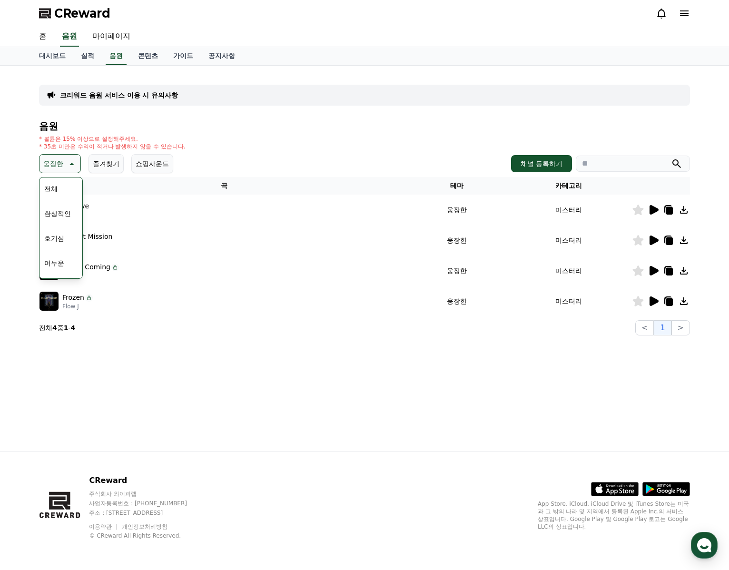
click at [60, 239] on button "호기심" at bounding box center [54, 238] width 28 height 21
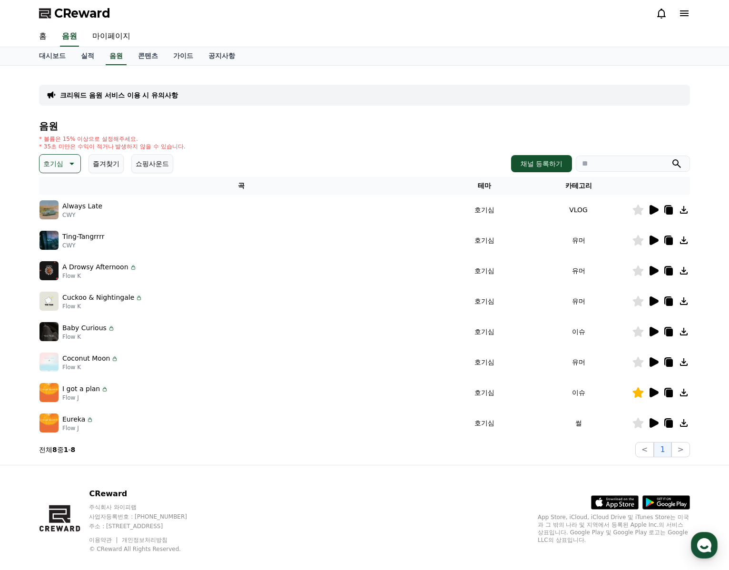
click at [653, 210] on icon at bounding box center [653, 210] width 9 height 10
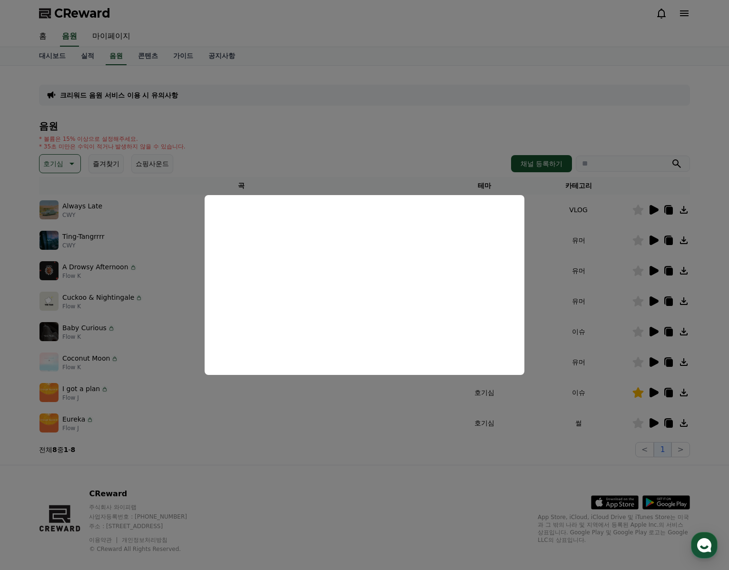
click at [655, 241] on button "close modal" at bounding box center [364, 285] width 729 height 570
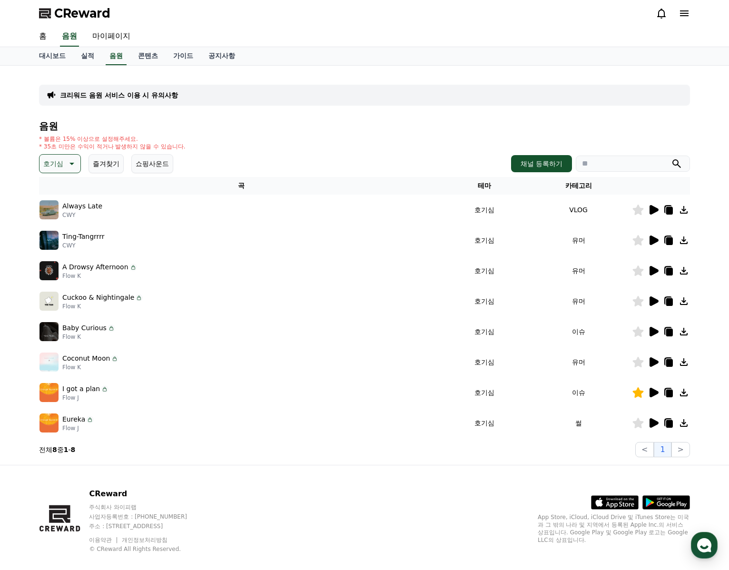
click at [654, 240] on icon at bounding box center [653, 240] width 9 height 10
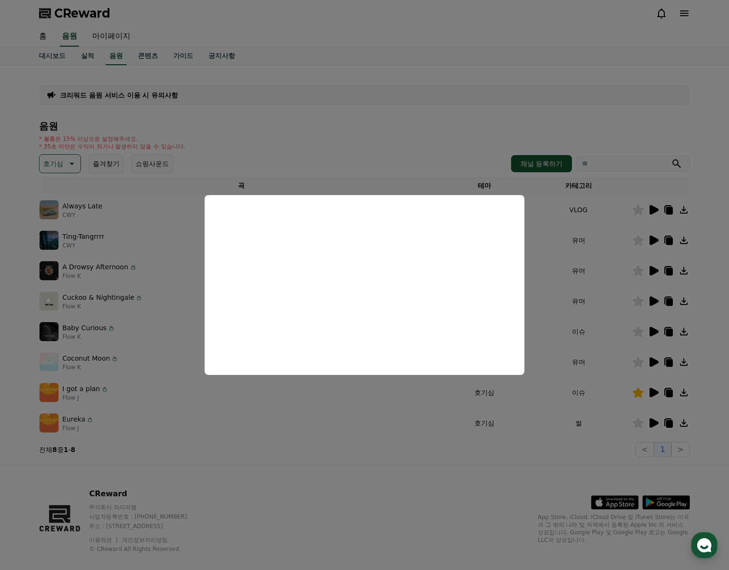
click at [654, 268] on button "close modal" at bounding box center [364, 285] width 729 height 570
click at [654, 271] on icon at bounding box center [653, 271] width 9 height 10
click at [666, 270] on button "close modal" at bounding box center [364, 285] width 729 height 570
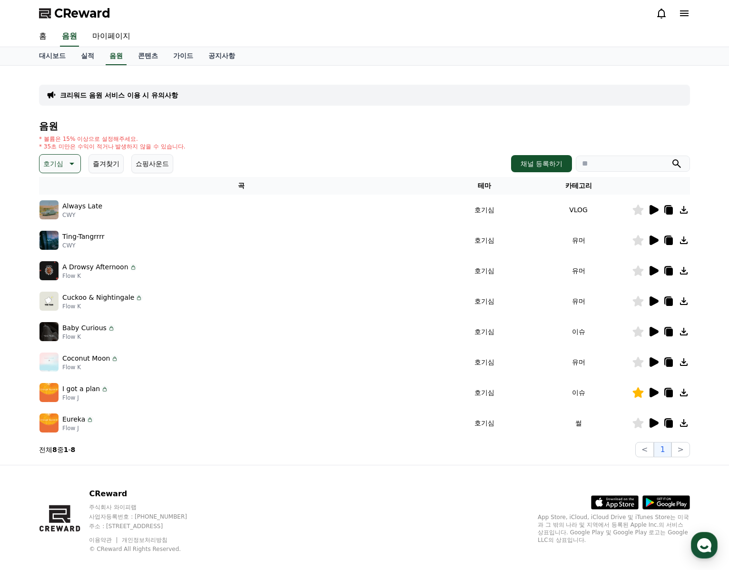
click at [670, 271] on icon at bounding box center [669, 272] width 7 height 8
click at [288, 375] on td "Coconut Moon Flow K" at bounding box center [241, 362] width 404 height 30
click at [656, 423] on icon at bounding box center [653, 423] width 9 height 10
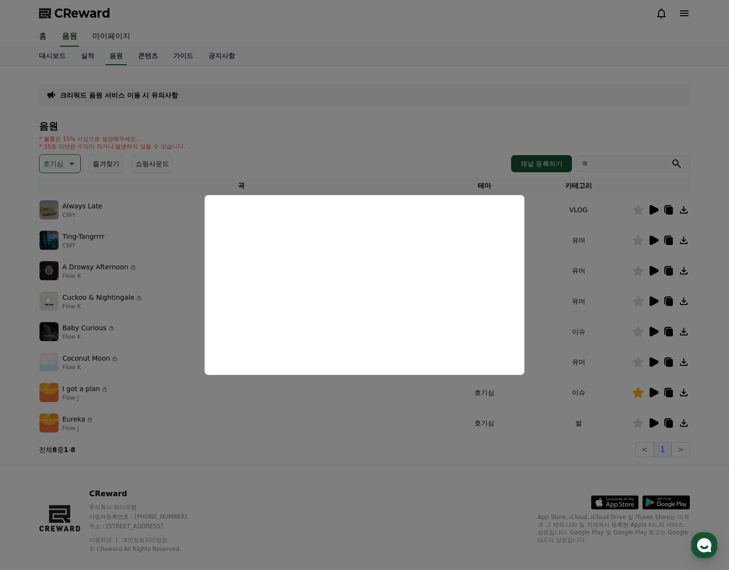
drag, startPoint x: 662, startPoint y: 395, endPoint x: 651, endPoint y: 395, distance: 10.9
click at [660, 396] on button "close modal" at bounding box center [364, 285] width 729 height 570
click at [651, 395] on icon at bounding box center [653, 393] width 9 height 10
click at [653, 390] on button "close modal" at bounding box center [364, 285] width 729 height 570
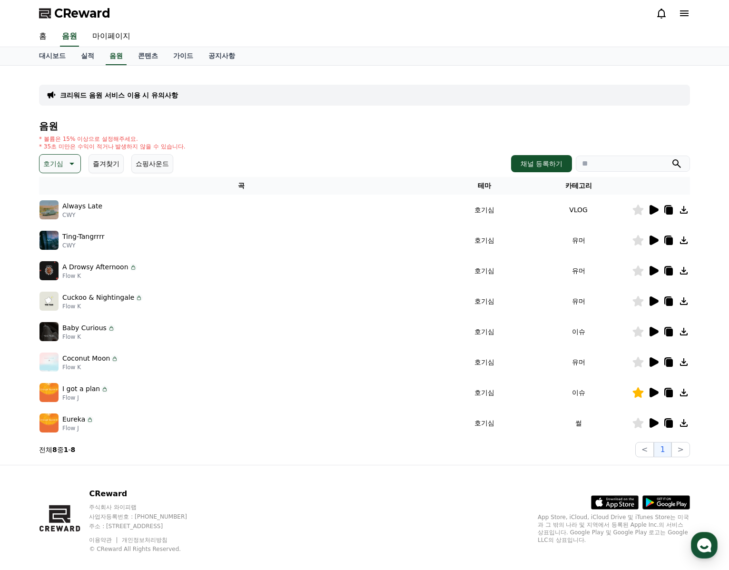
click at [655, 389] on icon at bounding box center [652, 392] width 11 height 11
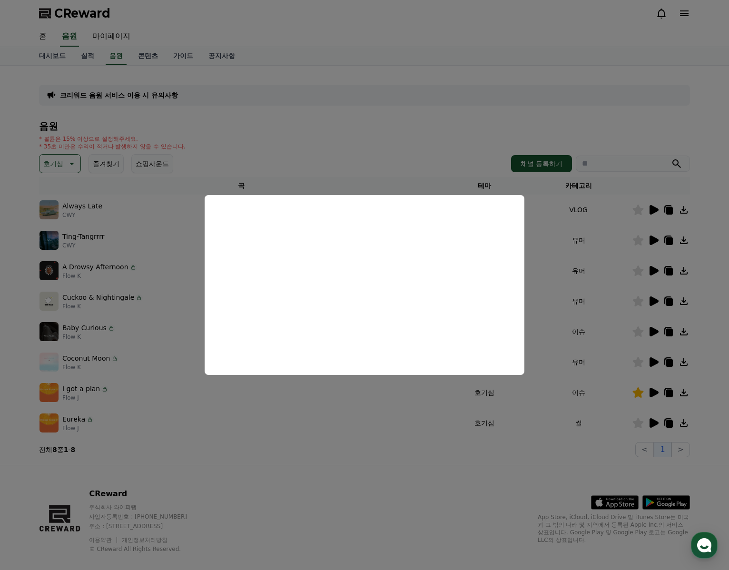
drag, startPoint x: 683, startPoint y: 393, endPoint x: 671, endPoint y: 394, distance: 11.9
click at [671, 394] on button "close modal" at bounding box center [364, 285] width 729 height 570
click at [671, 394] on icon at bounding box center [669, 394] width 7 height 8
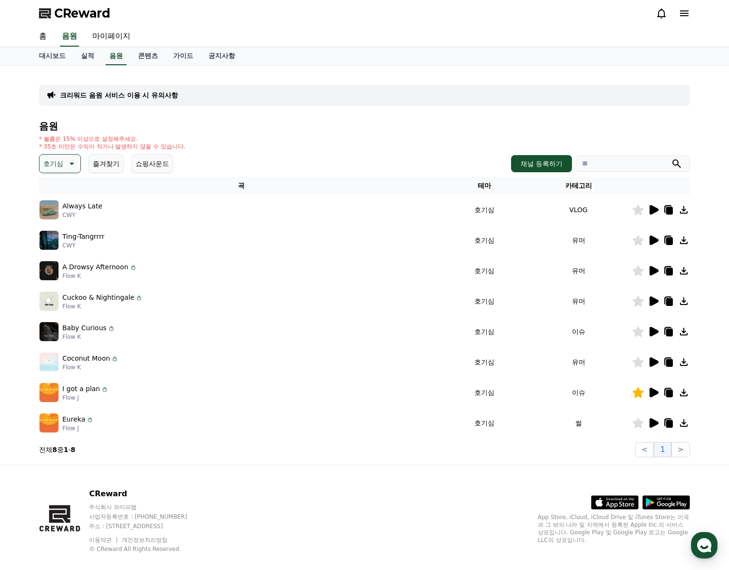
drag, startPoint x: 269, startPoint y: 371, endPoint x: 276, endPoint y: 369, distance: 7.7
click at [269, 371] on td "Coconut Moon Flow K" at bounding box center [241, 362] width 404 height 30
click at [653, 363] on icon at bounding box center [653, 362] width 9 height 10
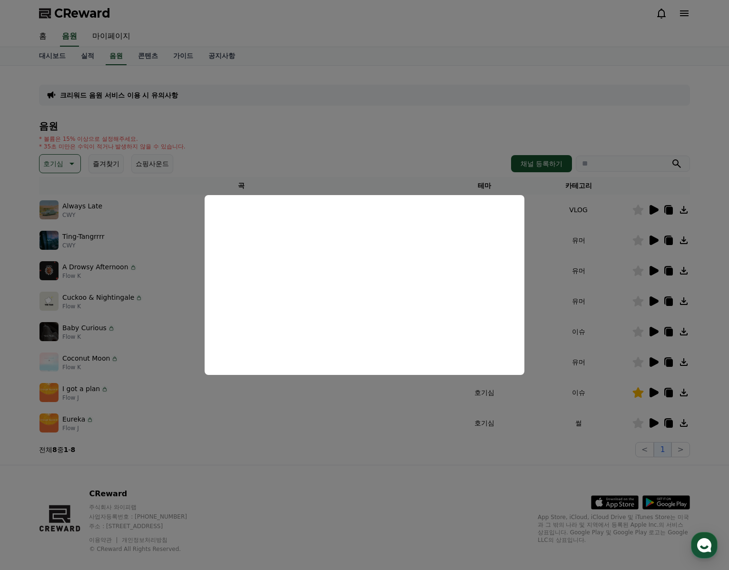
click at [657, 328] on button "close modal" at bounding box center [364, 285] width 729 height 570
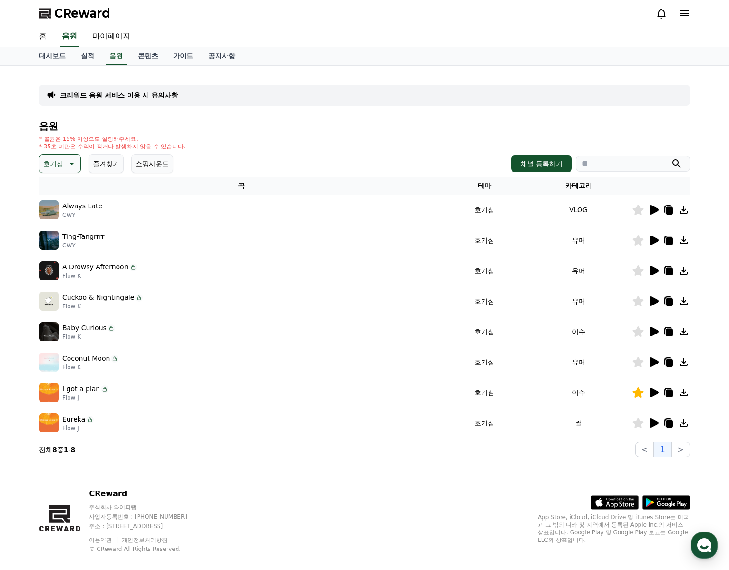
click at [657, 328] on icon at bounding box center [652, 331] width 11 height 11
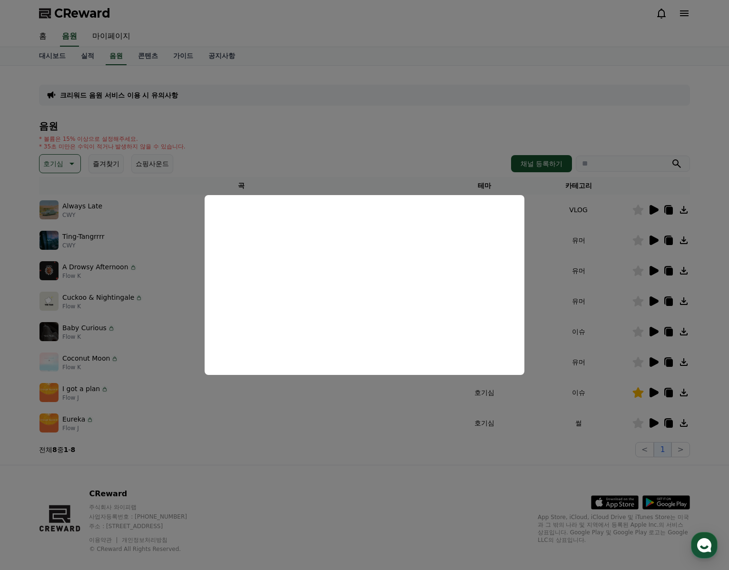
click at [657, 301] on button "close modal" at bounding box center [364, 285] width 729 height 570
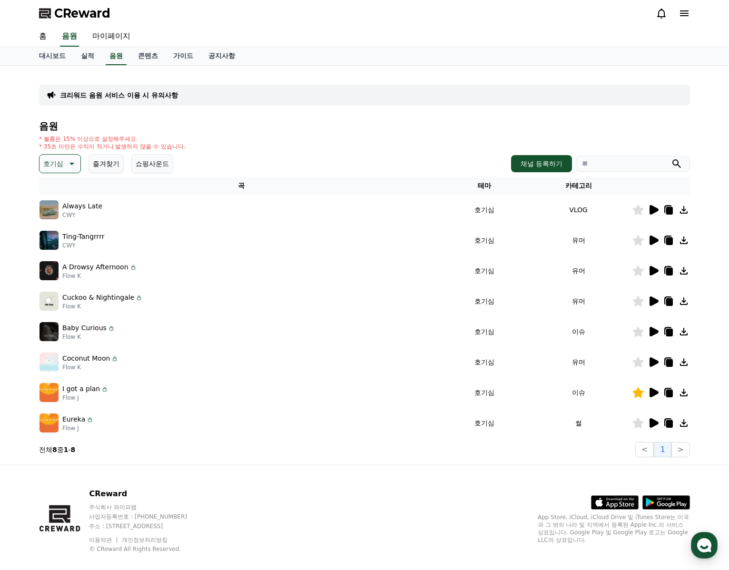
click at [656, 301] on icon at bounding box center [653, 301] width 9 height 10
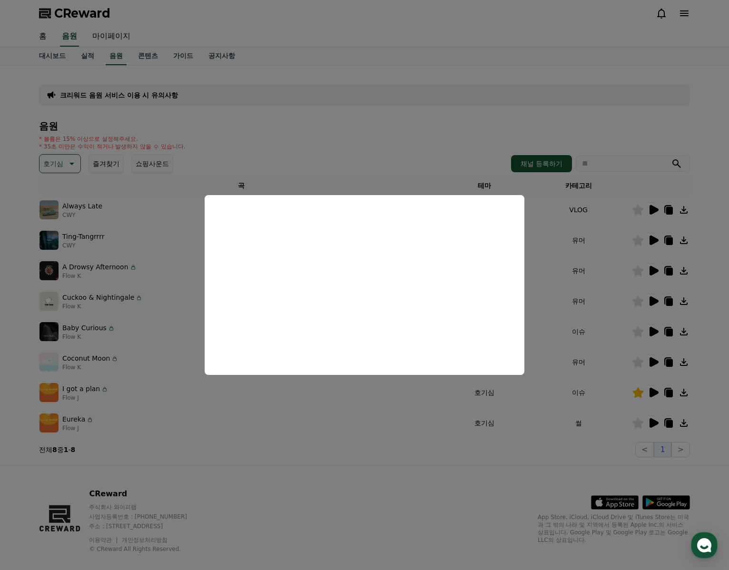
drag, startPoint x: 683, startPoint y: 332, endPoint x: 675, endPoint y: 332, distance: 7.6
click at [675, 332] on button "close modal" at bounding box center [364, 285] width 729 height 570
click at [673, 331] on icon at bounding box center [669, 333] width 7 height 8
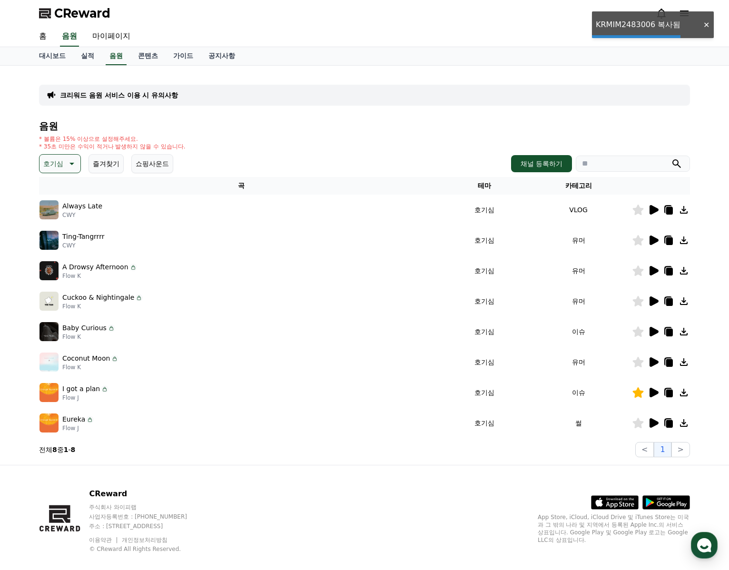
click at [660, 336] on div at bounding box center [660, 331] width 57 height 11
click at [70, 162] on icon at bounding box center [70, 163] width 11 height 11
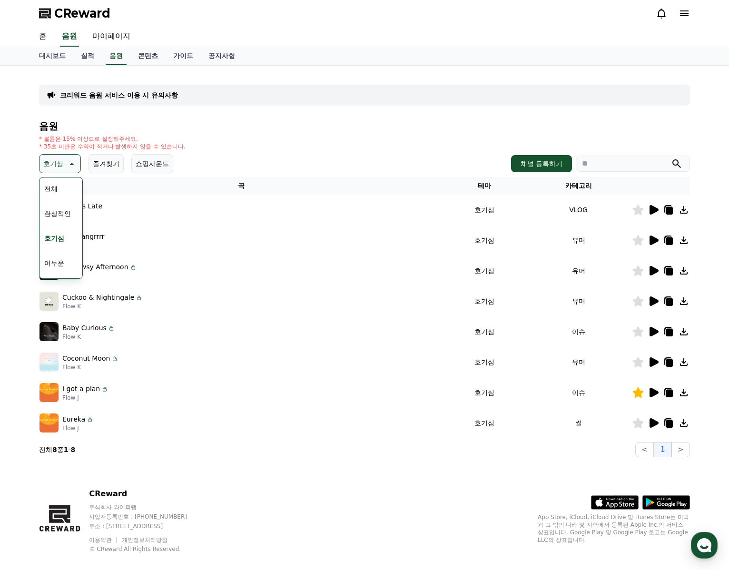
scroll to position [48, 0]
click at [52, 235] on button "밝은" at bounding box center [50, 240] width 21 height 21
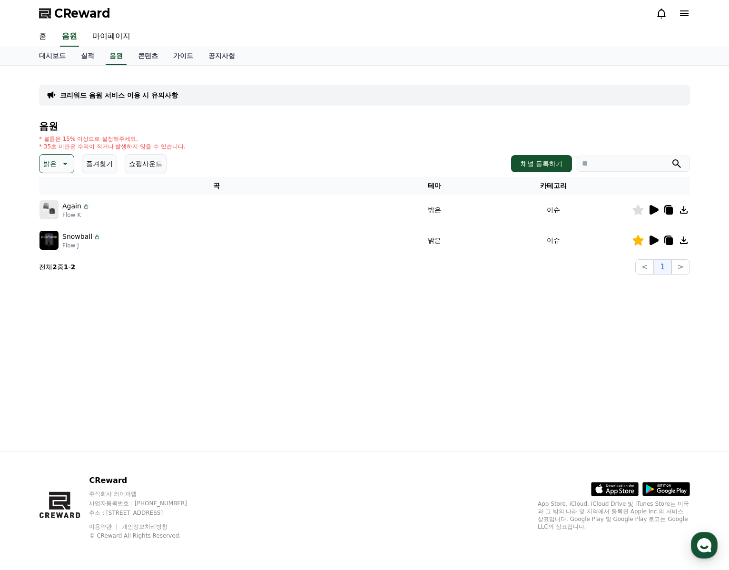
click at [656, 211] on icon at bounding box center [653, 210] width 9 height 10
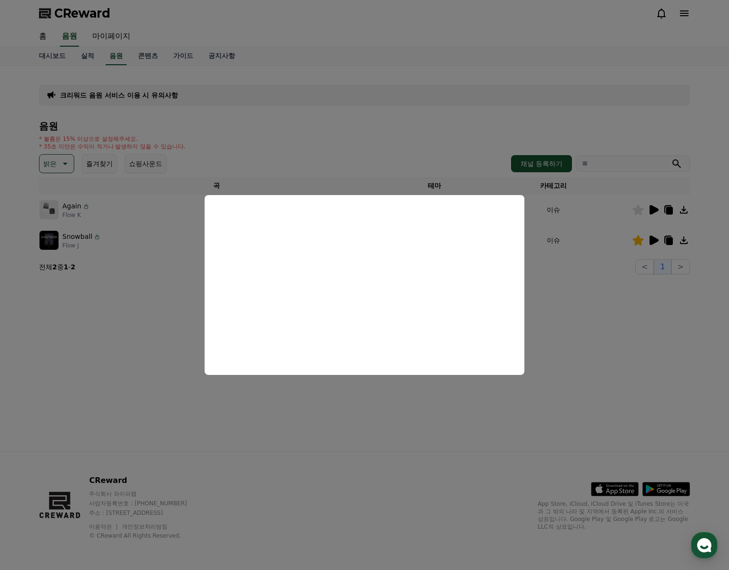
click at [120, 240] on button "close modal" at bounding box center [364, 285] width 729 height 570
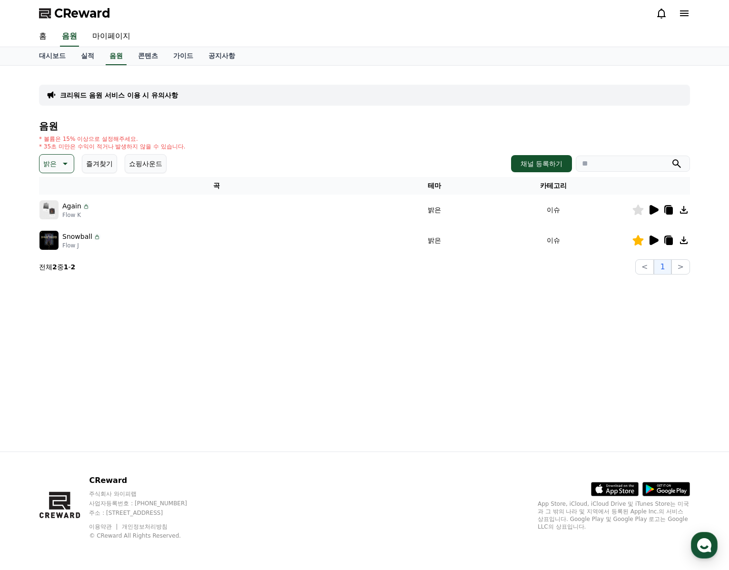
click at [55, 167] on p "밝은" at bounding box center [49, 163] width 13 height 13
click at [54, 256] on button "어두운" at bounding box center [54, 263] width 28 height 21
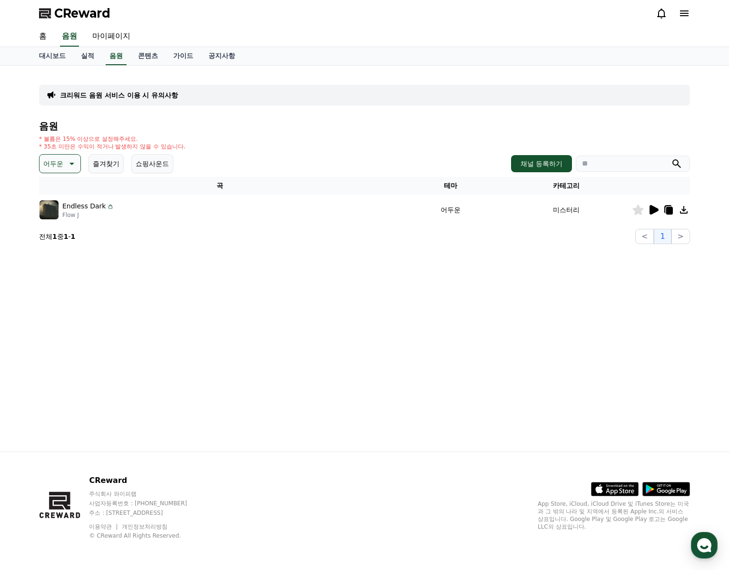
click at [652, 205] on icon at bounding box center [653, 210] width 9 height 10
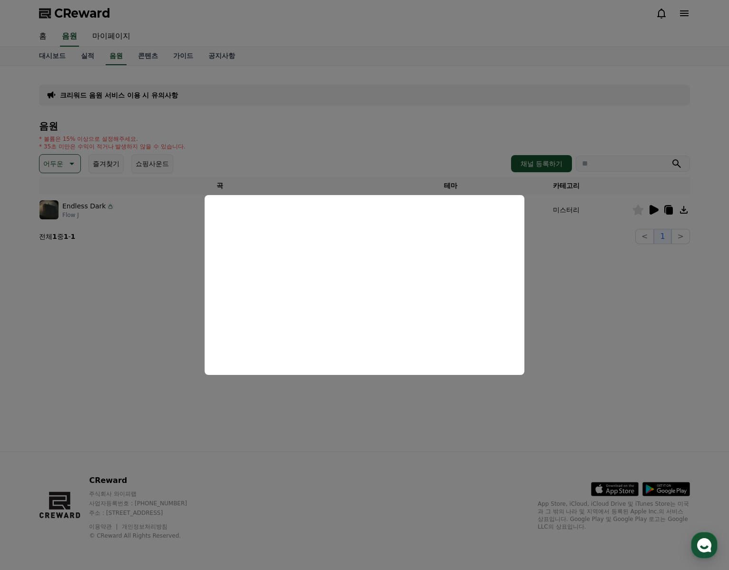
click at [671, 208] on button "close modal" at bounding box center [364, 285] width 729 height 570
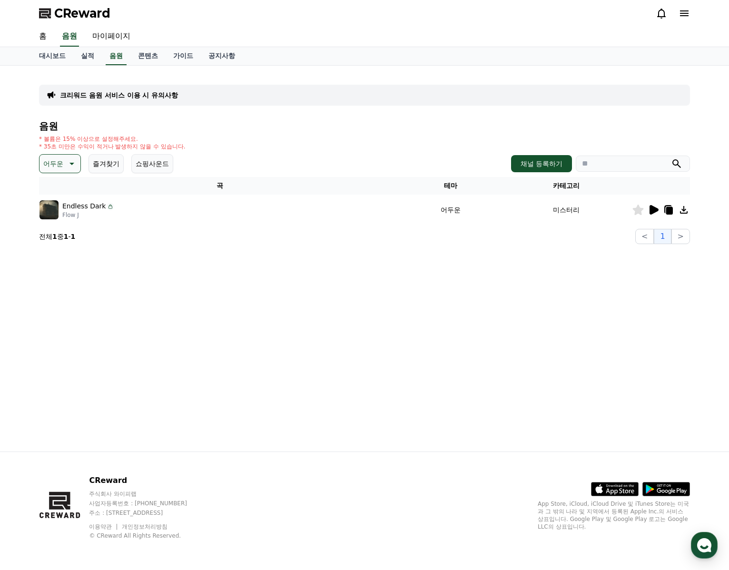
click at [665, 213] on icon at bounding box center [668, 209] width 11 height 11
drag, startPoint x: 227, startPoint y: 289, endPoint x: 140, endPoint y: 235, distance: 102.5
click at [222, 282] on div "크리워드 음원 서비스 이용 시 유의사항 음원 * 볼륨은 15% 이상으로 설정해주세요. * 35초 미만은 수익이 적거나 발생하지 않을 수 있습니…" at bounding box center [364, 259] width 666 height 386
click at [55, 159] on p "어두운" at bounding box center [53, 163] width 20 height 13
click at [59, 237] on button "호기심" at bounding box center [54, 238] width 28 height 21
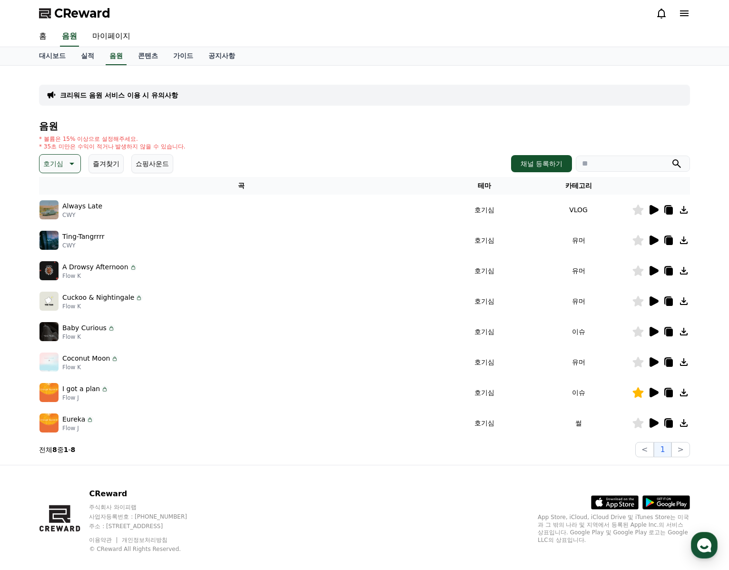
click at [653, 212] on icon at bounding box center [653, 210] width 9 height 10
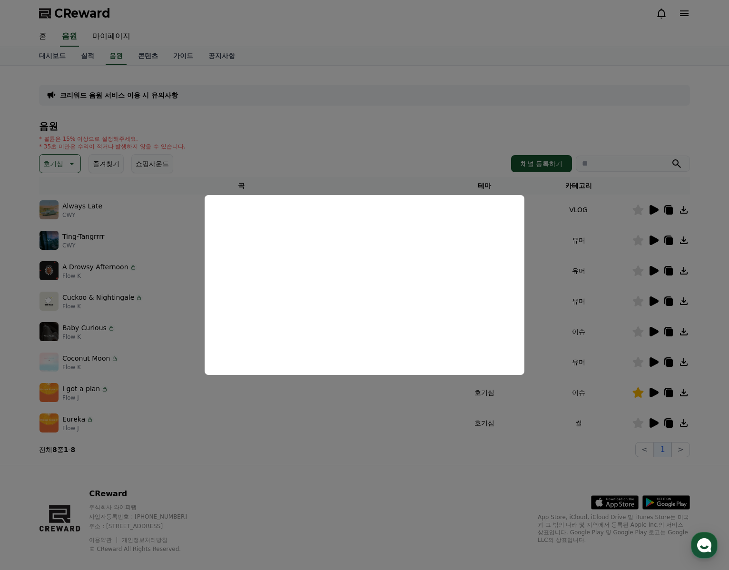
drag, startPoint x: 546, startPoint y: 237, endPoint x: 585, endPoint y: 234, distance: 39.6
click at [546, 237] on button "close modal" at bounding box center [364, 285] width 729 height 570
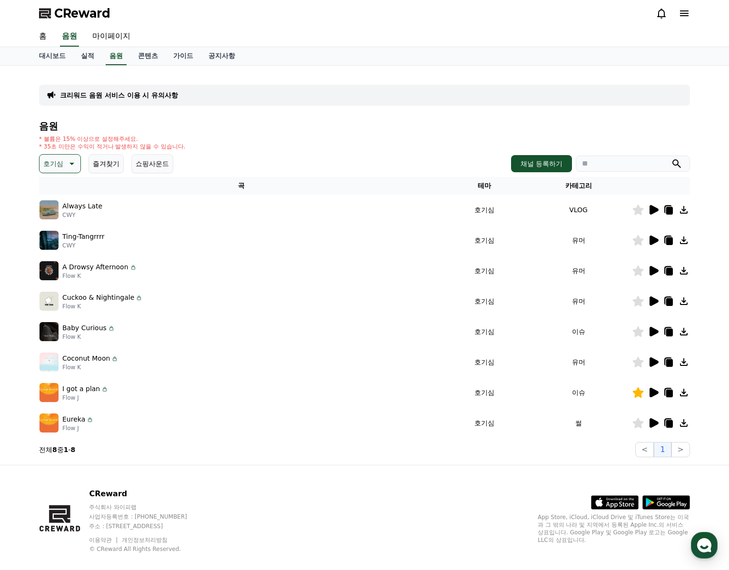
click at [653, 240] on icon at bounding box center [653, 240] width 9 height 10
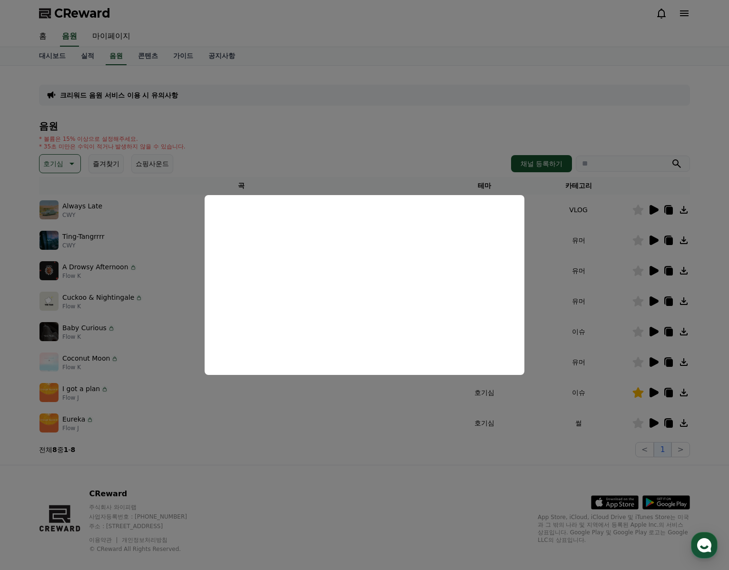
click at [651, 271] on button "close modal" at bounding box center [364, 285] width 729 height 570
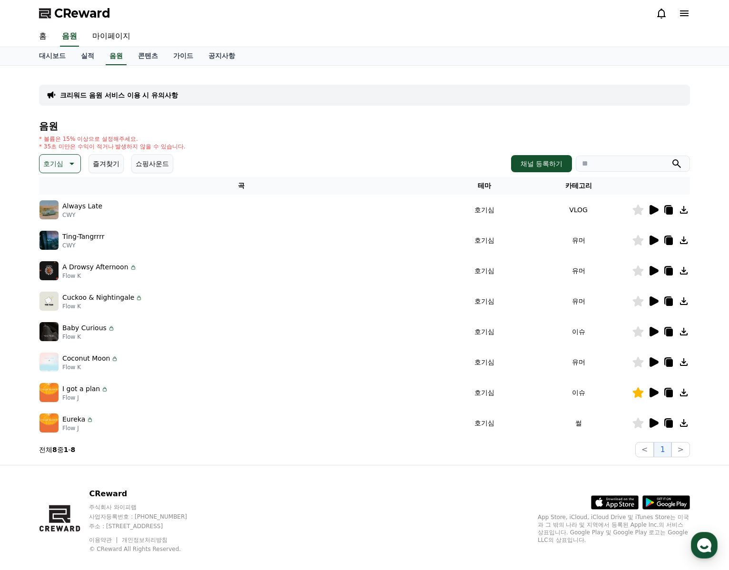
click at [651, 271] on icon at bounding box center [653, 271] width 9 height 10
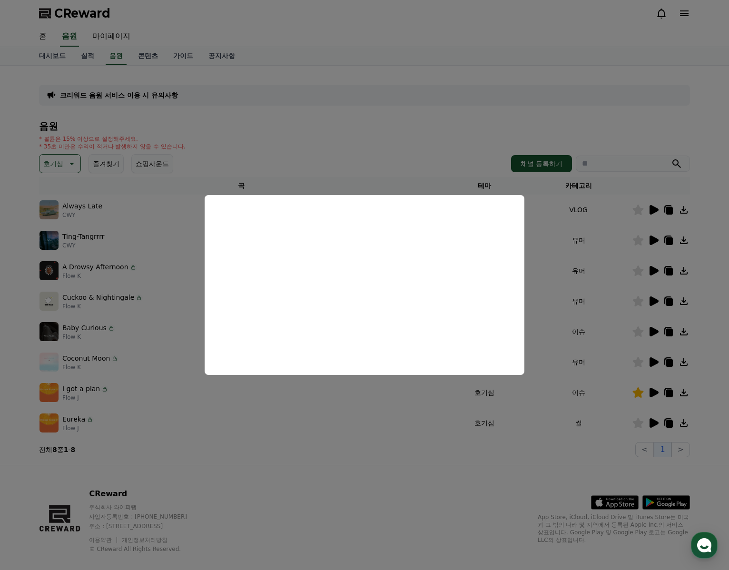
click at [655, 300] on button "close modal" at bounding box center [364, 285] width 729 height 570
click at [655, 302] on icon at bounding box center [653, 301] width 9 height 10
click at [655, 329] on button "close modal" at bounding box center [364, 285] width 729 height 570
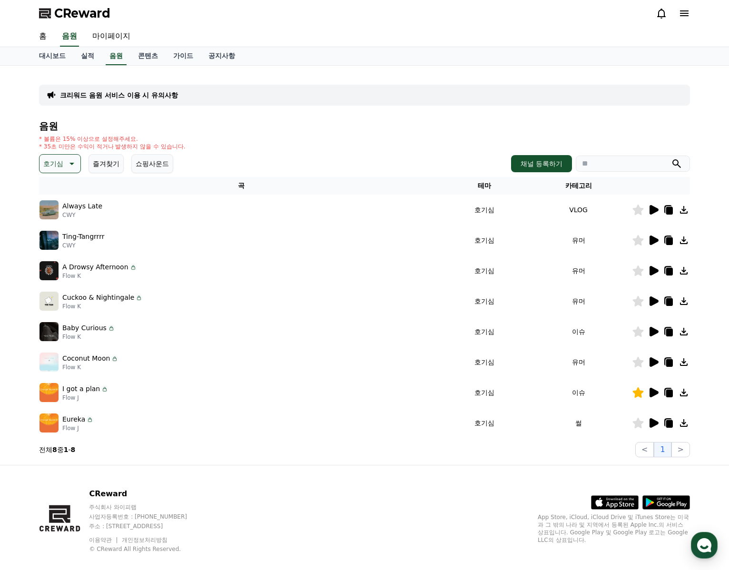
click at [657, 332] on icon at bounding box center [652, 331] width 11 height 11
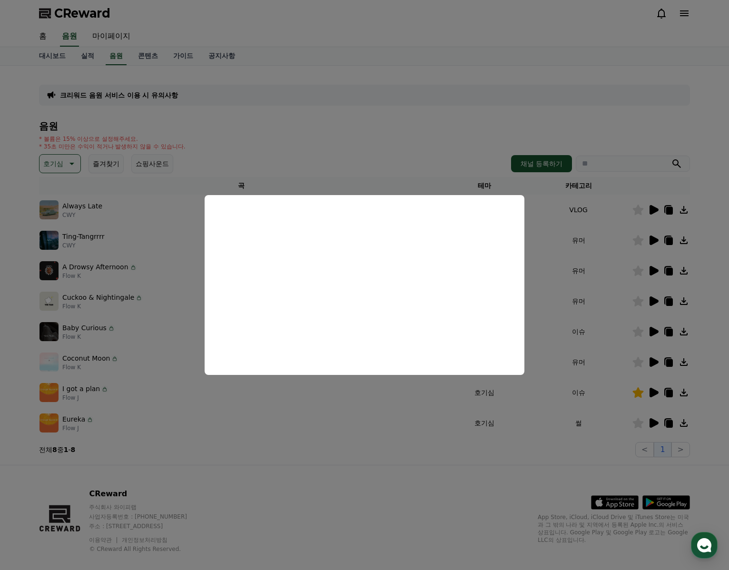
click at [654, 358] on button "close modal" at bounding box center [364, 285] width 729 height 570
click at [656, 362] on icon at bounding box center [653, 362] width 9 height 10
click at [655, 421] on button "close modal" at bounding box center [364, 285] width 729 height 570
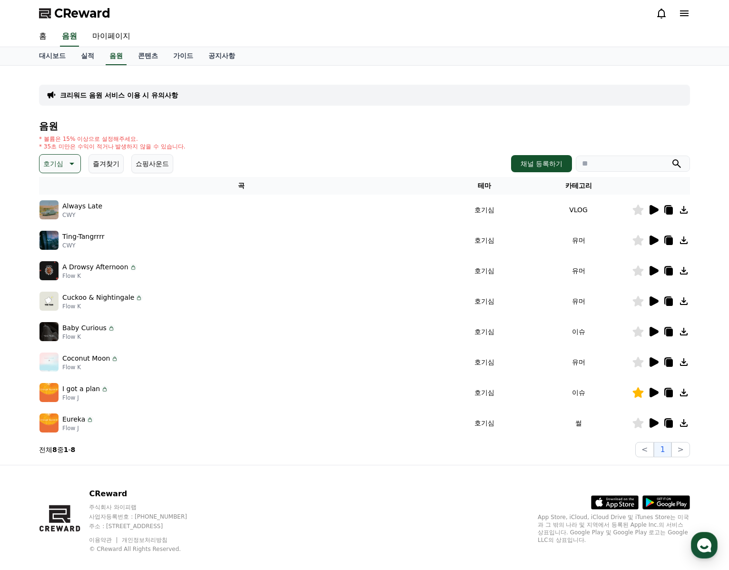
click at [655, 424] on icon at bounding box center [653, 423] width 9 height 10
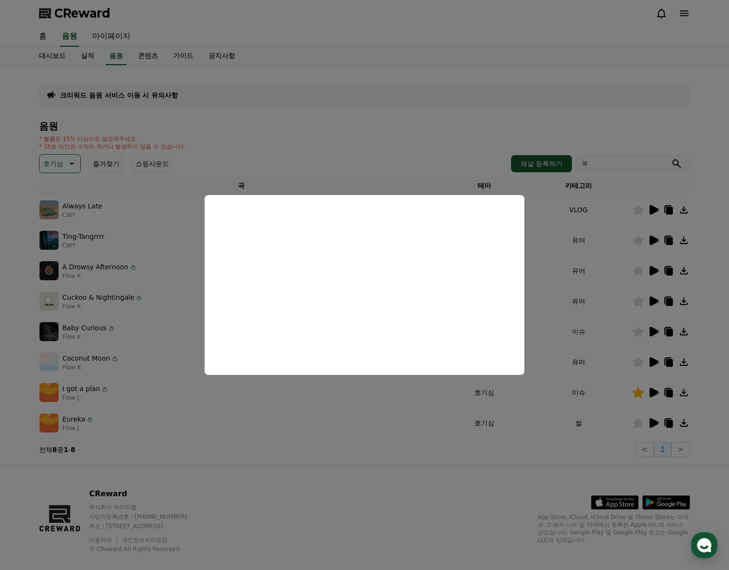
click at [62, 169] on button "close modal" at bounding box center [364, 285] width 729 height 570
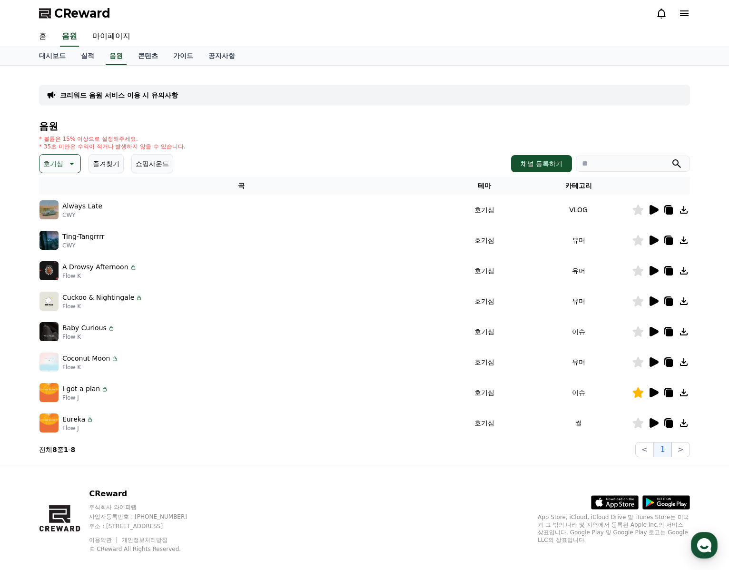
click at [58, 165] on p "호기심" at bounding box center [53, 163] width 20 height 13
click at [57, 214] on button "환상적인" at bounding box center [57, 213] width 34 height 21
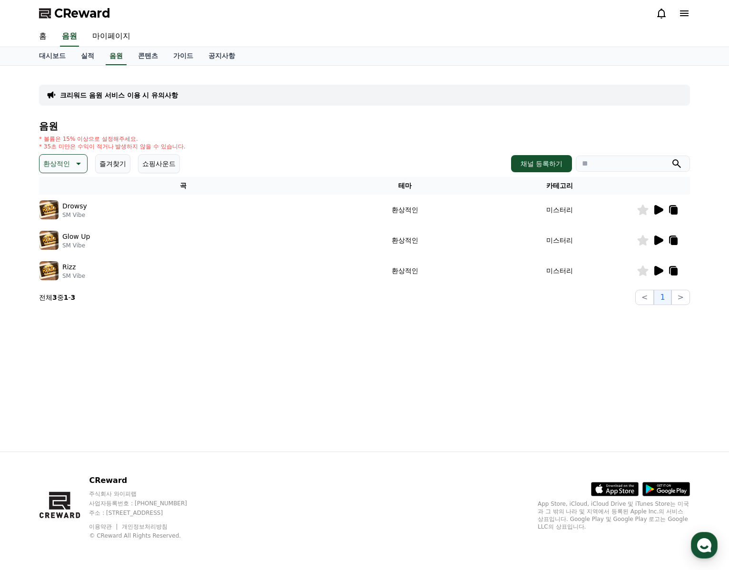
click at [657, 208] on icon at bounding box center [658, 210] width 9 height 10
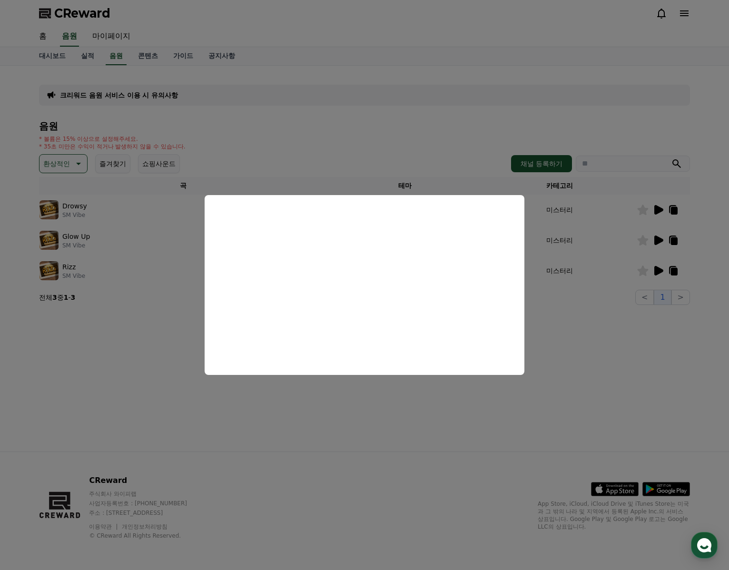
click at [675, 206] on button "close modal" at bounding box center [364, 285] width 729 height 570
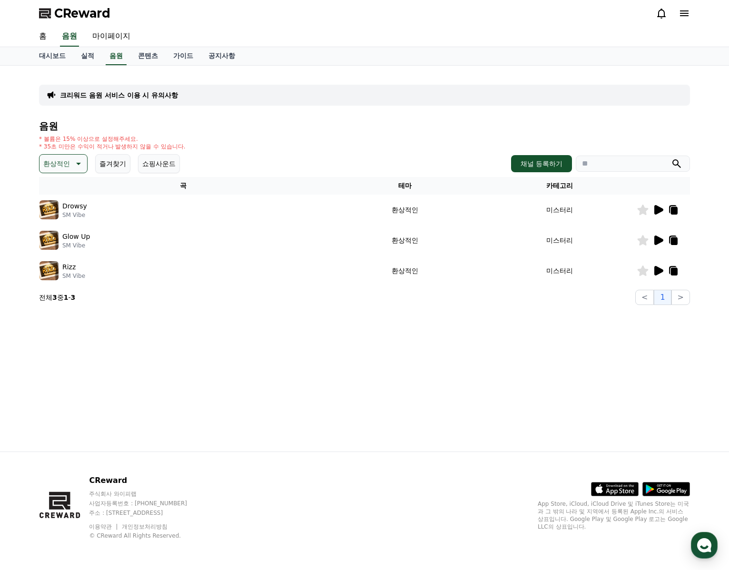
click at [674, 209] on icon at bounding box center [674, 211] width 7 height 8
